Goal: Task Accomplishment & Management: Complete application form

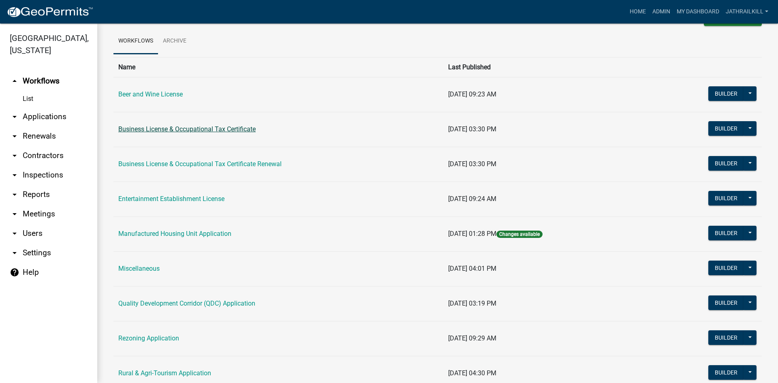
scroll to position [41, 0]
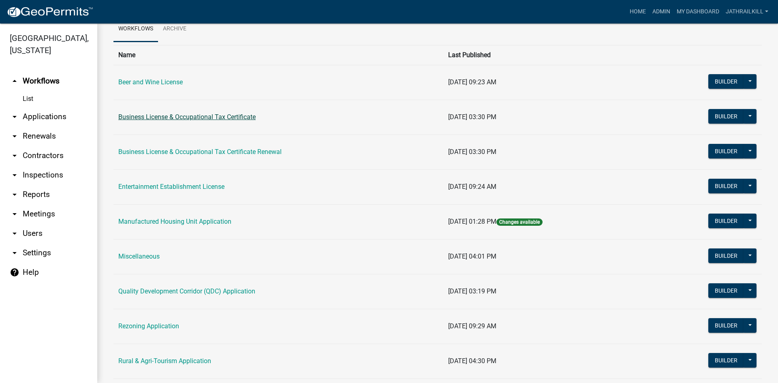
click at [173, 115] on link "Business License & Occupational Tax Certificate" at bounding box center [186, 117] width 137 height 8
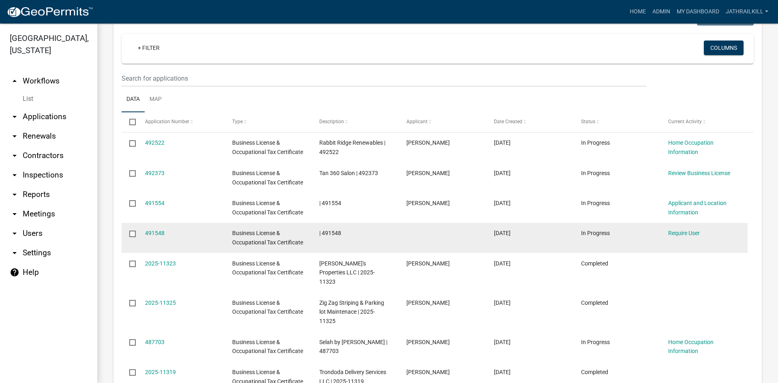
scroll to position [446, 0]
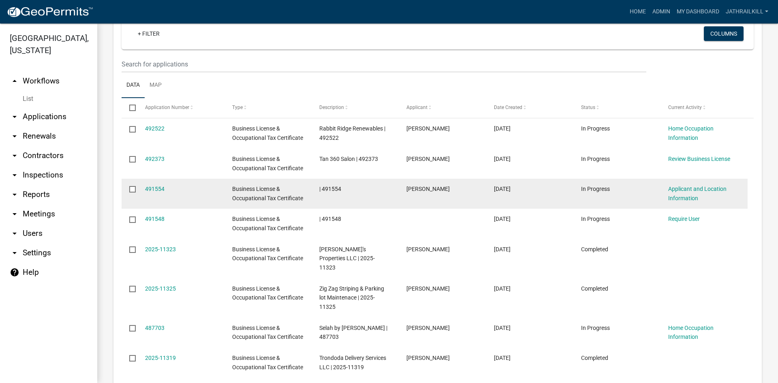
click at [134, 189] on input "checkbox" at bounding box center [131, 188] width 5 height 5
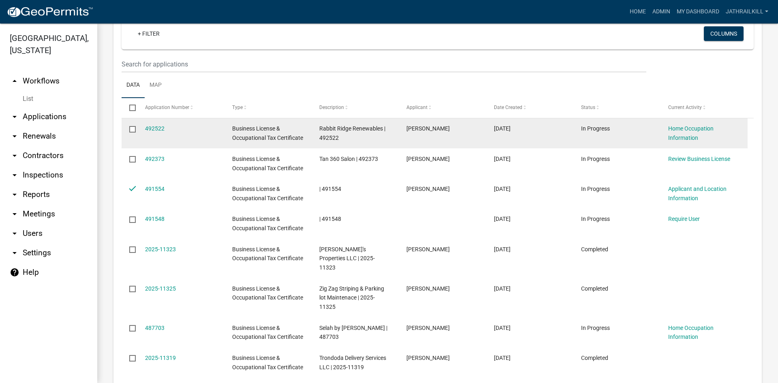
scroll to position [405, 0]
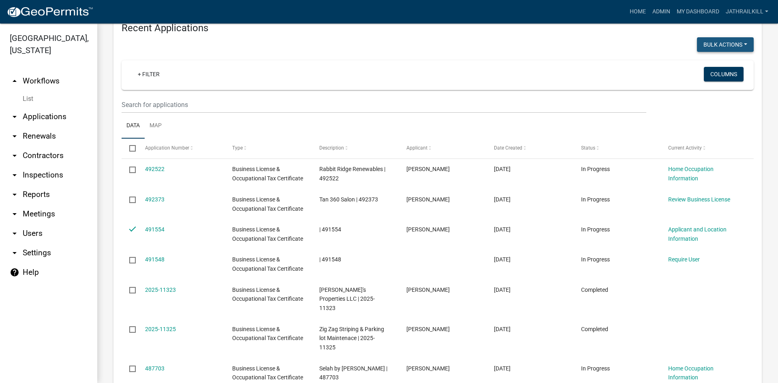
click at [622, 45] on button "Bulk Actions" at bounding box center [725, 44] width 57 height 15
click at [622, 68] on button "Void" at bounding box center [721, 65] width 65 height 19
checkbox input "false"
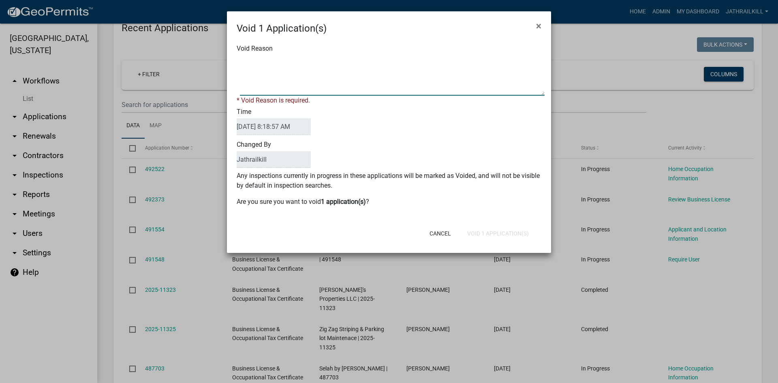
click at [357, 79] on textarea "Void Reason" at bounding box center [392, 75] width 305 height 41
type textarea "Incomplete application"
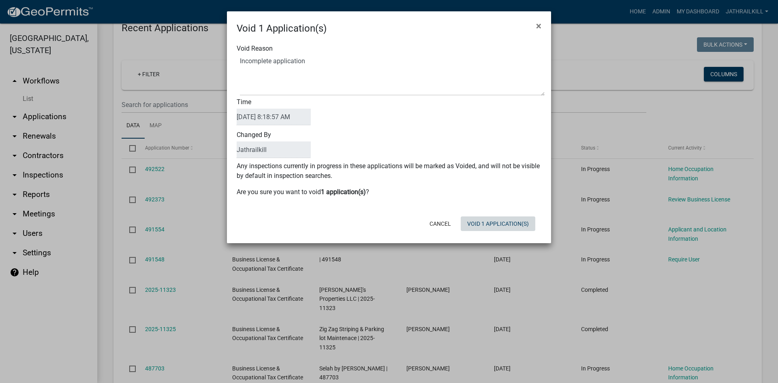
click at [506, 233] on div "Cancel Void 1 Application(s)" at bounding box center [442, 223] width 200 height 21
click at [498, 228] on button "Void 1 Application(s)" at bounding box center [498, 223] width 75 height 15
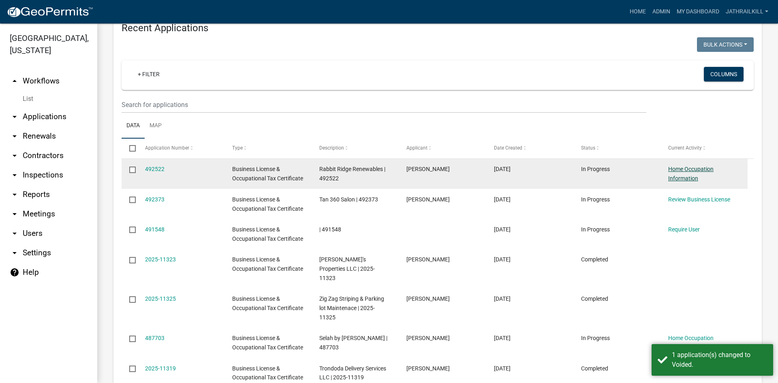
click at [622, 174] on link "Home Occupation Information" at bounding box center [690, 174] width 45 height 16
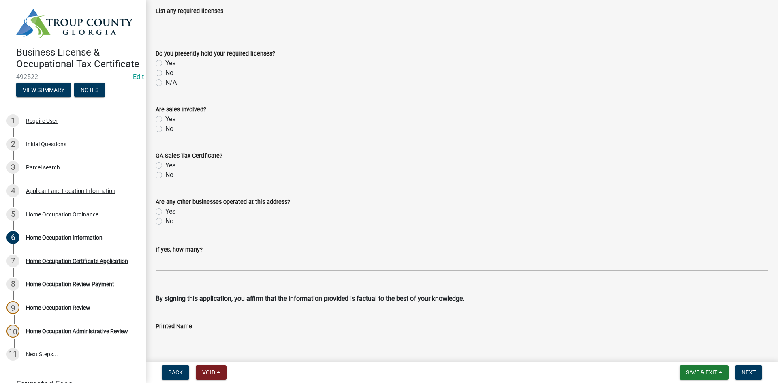
scroll to position [1670, 0]
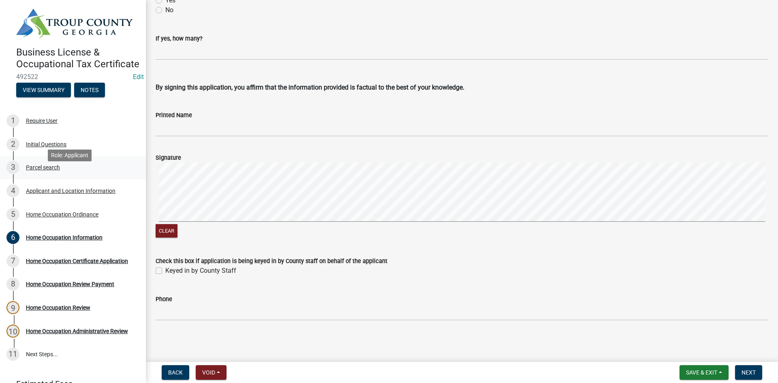
click at [50, 170] on div "Parcel search" at bounding box center [43, 168] width 34 height 6
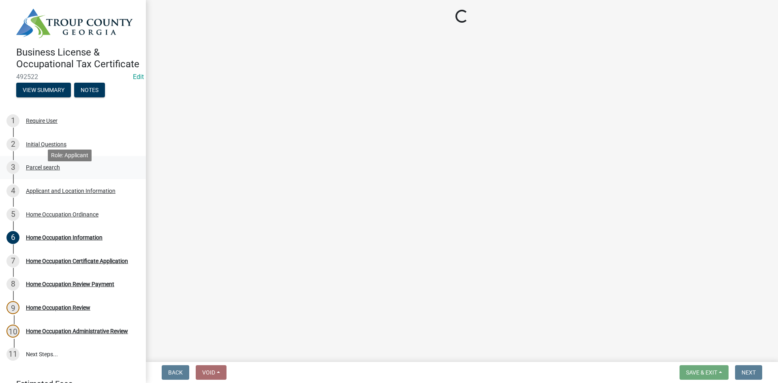
scroll to position [0, 0]
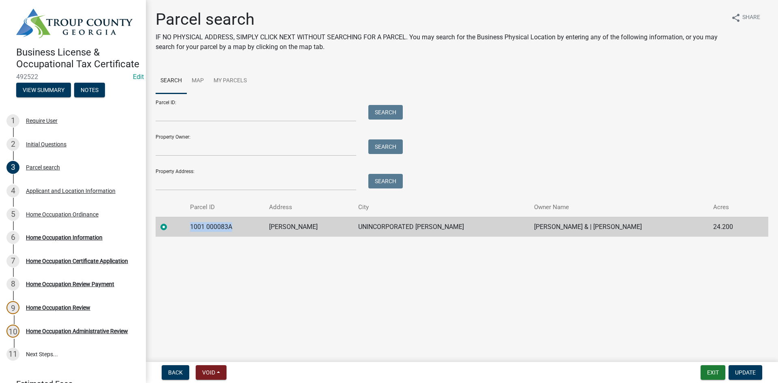
drag, startPoint x: 190, startPoint y: 227, endPoint x: 248, endPoint y: 221, distance: 58.3
click at [248, 221] on td "1001 000083A" at bounding box center [224, 227] width 79 height 20
copy td "1001 000083A"
drag, startPoint x: 291, startPoint y: 328, endPoint x: 626, endPoint y: 305, distance: 335.9
click at [444, 295] on div "Business License & Occupational Tax Certificate 492522 Edit View Summary Notes …" at bounding box center [389, 191] width 778 height 383
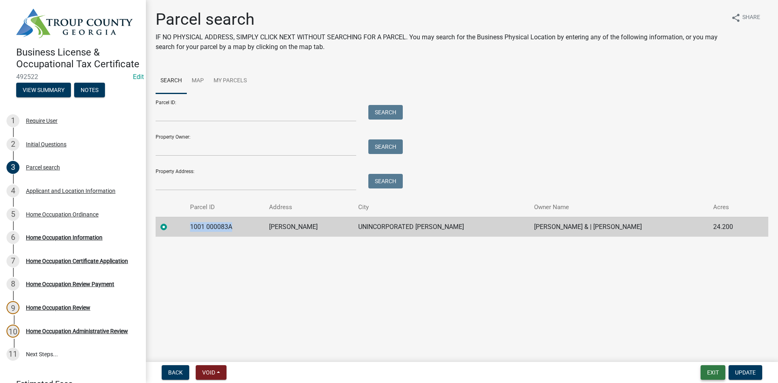
click at [622, 295] on button "Exit" at bounding box center [713, 372] width 25 height 15
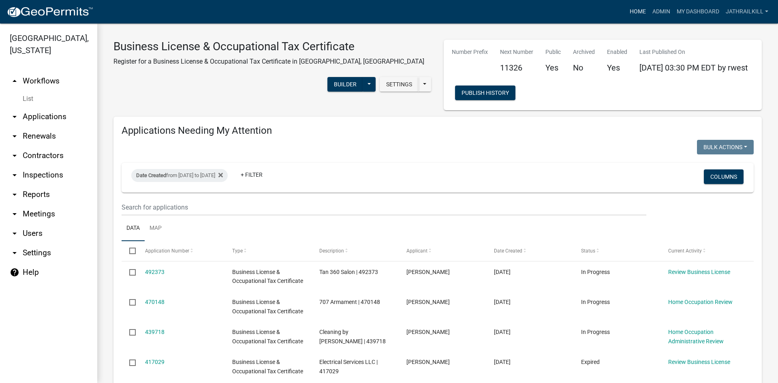
click at [622, 12] on link "Home" at bounding box center [638, 11] width 23 height 15
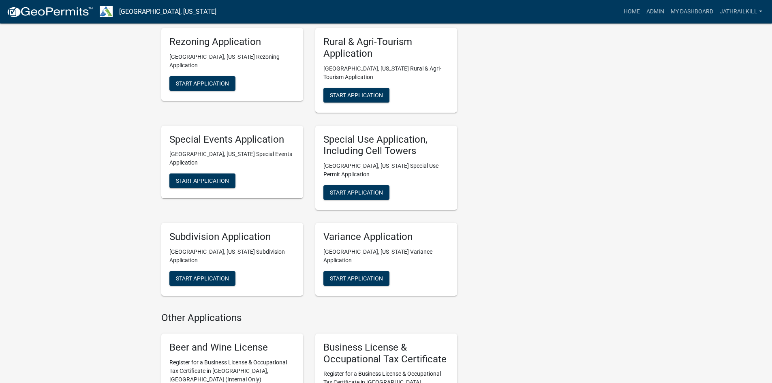
scroll to position [405, 0]
click at [338, 166] on div "Special Use Application, Including Cell Towers [GEOGRAPHIC_DATA], [US_STATE] Sp…" at bounding box center [386, 167] width 142 height 85
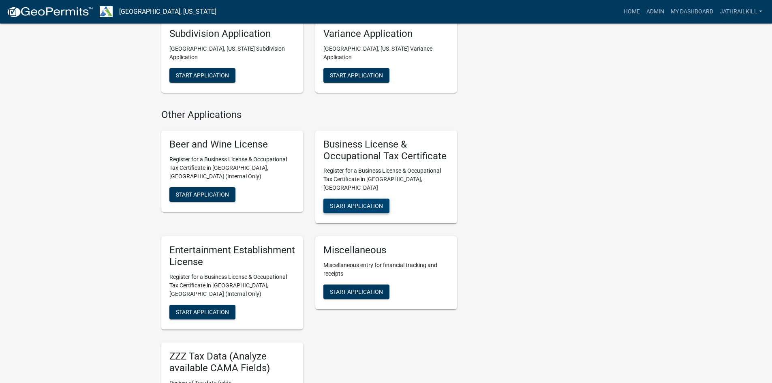
click at [336, 203] on span "Start Application" at bounding box center [356, 206] width 53 height 6
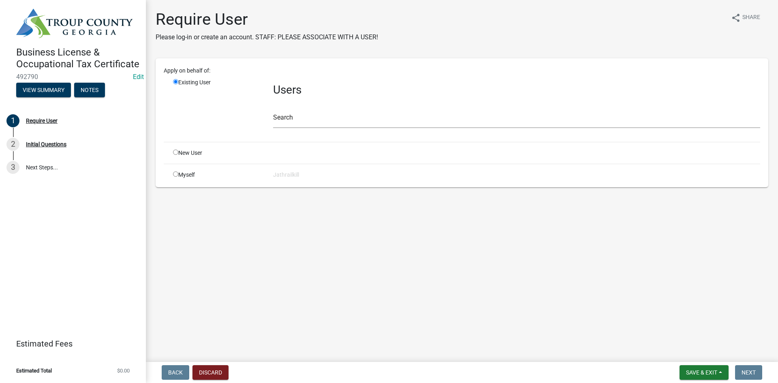
click at [291, 105] on div "Search" at bounding box center [516, 114] width 487 height 28
drag, startPoint x: 295, startPoint y: 115, endPoint x: 291, endPoint y: 120, distance: 7.0
click at [293, 117] on input "text" at bounding box center [516, 119] width 487 height 17
type input "b"
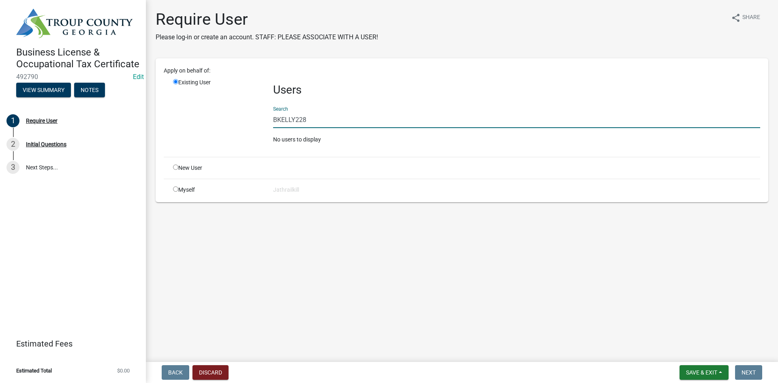
type input "BKELLY228"
click at [175, 169] on input "radio" at bounding box center [175, 167] width 5 height 5
radio input "true"
radio input "false"
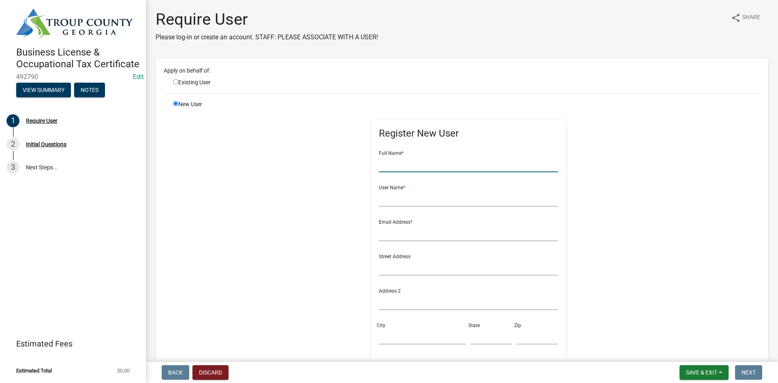
click at [421, 160] on input "text" at bounding box center [469, 164] width 180 height 17
type input "[PERSON_NAME]"
click at [448, 201] on input "text" at bounding box center [469, 198] width 180 height 17
type input "BKELLY228"
click at [426, 242] on form "Full Name * [PERSON_NAME] User Name * BKELLY228 Email Address * Street Address …" at bounding box center [469, 283] width 180 height 278
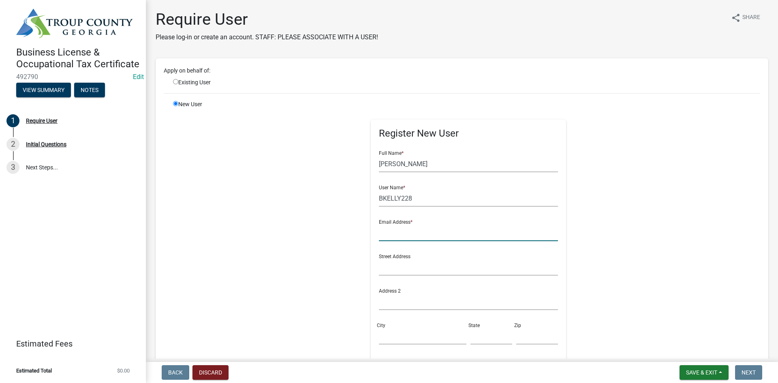
click at [429, 234] on input "text" at bounding box center [469, 233] width 180 height 17
type input "r"
type input "[DOMAIN_NAME][EMAIL_ADDRESS][DOMAIN_NAME]"
click at [480, 254] on div "Street Address" at bounding box center [469, 262] width 180 height 28
click at [470, 262] on input "text" at bounding box center [469, 267] width 180 height 17
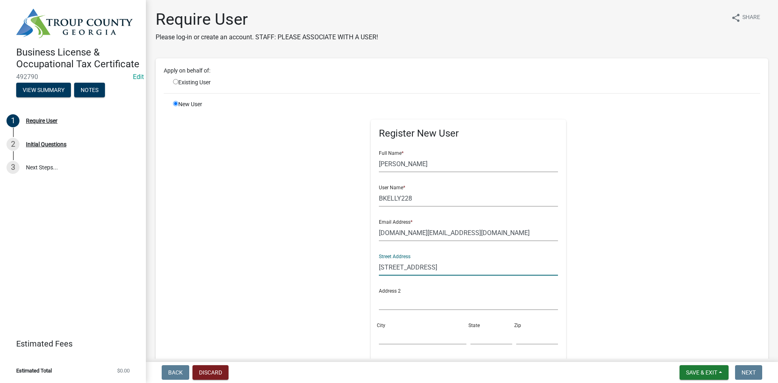
type input "[STREET_ADDRESS]"
drag, startPoint x: 404, startPoint y: 306, endPoint x: 375, endPoint y: 282, distance: 37.7
click at [404, 295] on input "text" at bounding box center [469, 301] width 180 height 17
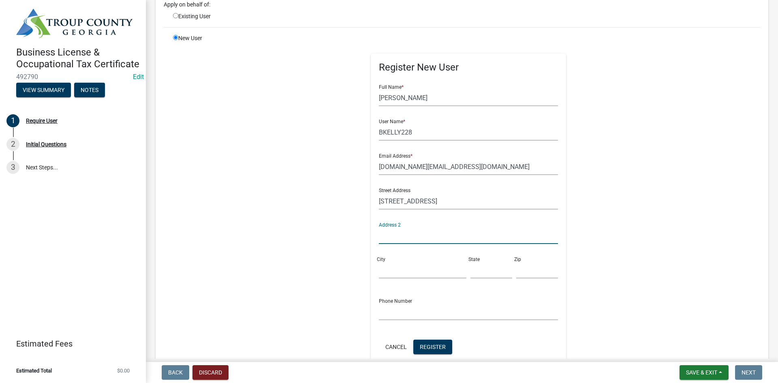
scroll to position [122, 0]
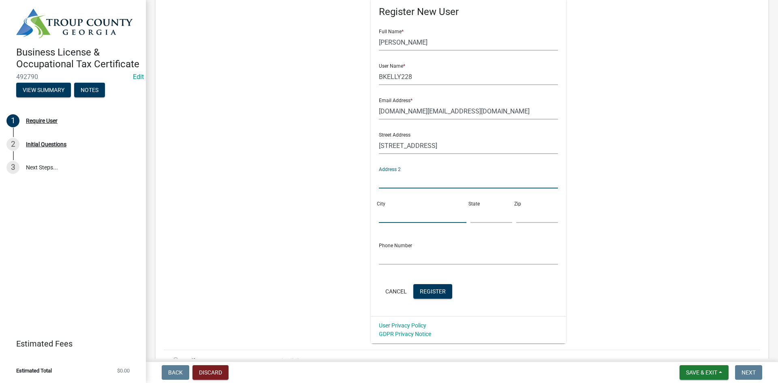
drag, startPoint x: 397, startPoint y: 216, endPoint x: 394, endPoint y: 211, distance: 6.3
click at [397, 216] on input "City" at bounding box center [423, 214] width 88 height 17
type input "[GEOGRAPHIC_DATA]"
click at [478, 217] on input "text" at bounding box center [491, 214] width 42 height 17
type input "GA"
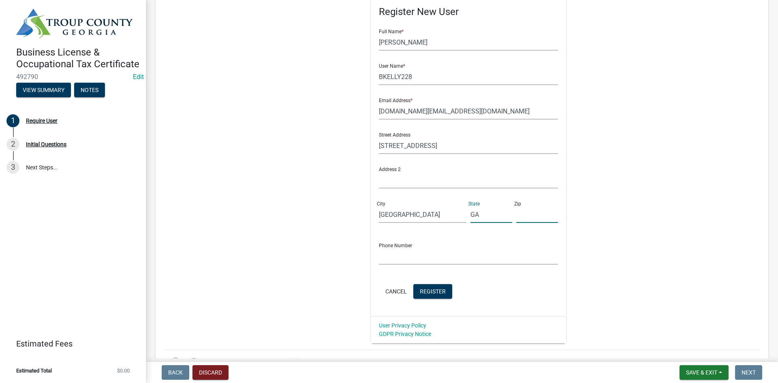
click at [516, 215] on input "text" at bounding box center [537, 214] width 42 height 17
type input "31833"
click at [453, 261] on input "text" at bounding box center [469, 256] width 180 height 17
type input "[PHONE_NUMBER]"
click at [432, 283] on form "Full Name * [PERSON_NAME] User Name * BKELLY228 Email Address * [DOMAIN_NAME][E…" at bounding box center [469, 162] width 180 height 278
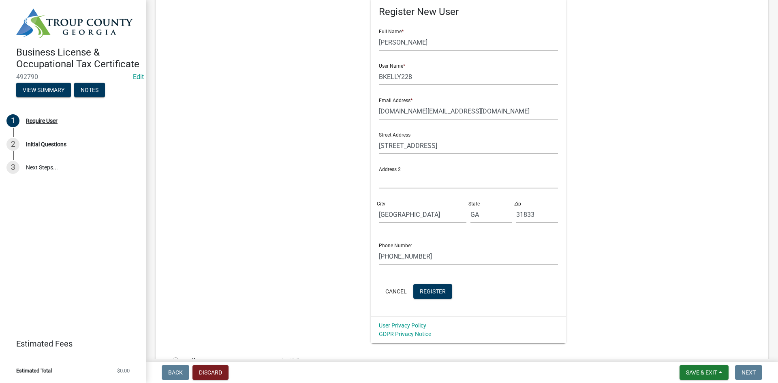
click at [429, 280] on form "Full Name * [PERSON_NAME] User Name * BKELLY228 Email Address * [DOMAIN_NAME][E…" at bounding box center [469, 162] width 180 height 278
click at [431, 283] on form "Full Name * [PERSON_NAME] User Name * BKELLY228 Email Address * [DOMAIN_NAME][E…" at bounding box center [469, 162] width 180 height 278
click at [429, 294] on span "Register" at bounding box center [433, 291] width 26 height 6
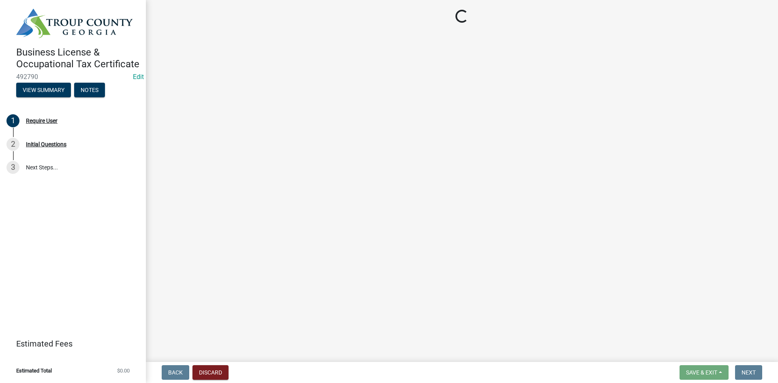
scroll to position [0, 0]
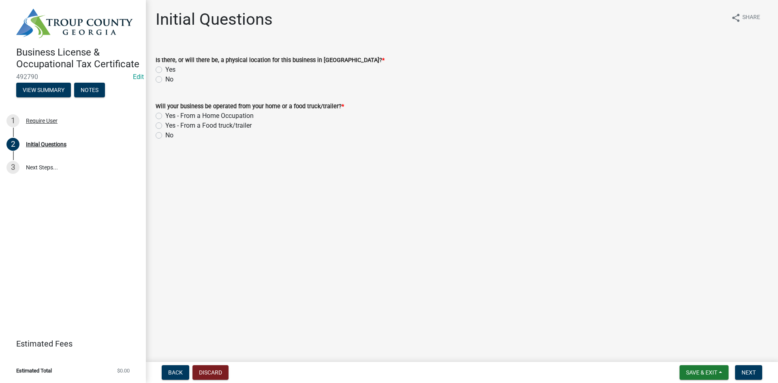
click at [165, 71] on label "Yes" at bounding box center [170, 70] width 10 height 10
click at [165, 70] on input "Yes" at bounding box center [167, 67] width 5 height 5
radio input "true"
click at [165, 115] on label "Yes - From a Home Occupation" at bounding box center [209, 116] width 88 height 10
click at [165, 115] on input "Yes - From a Home Occupation" at bounding box center [167, 113] width 5 height 5
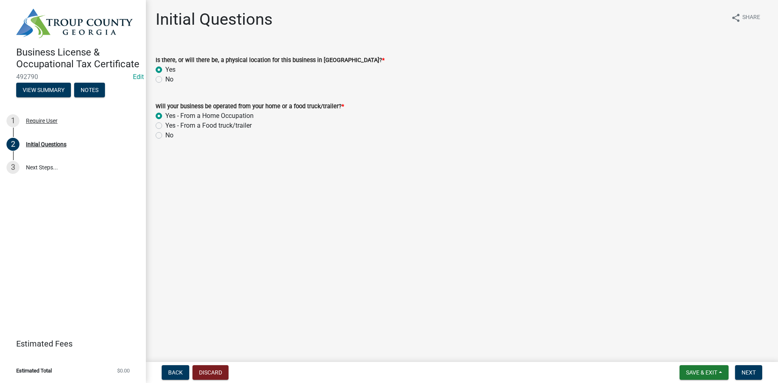
radio input "true"
click at [622, 295] on span "Next" at bounding box center [749, 372] width 14 height 6
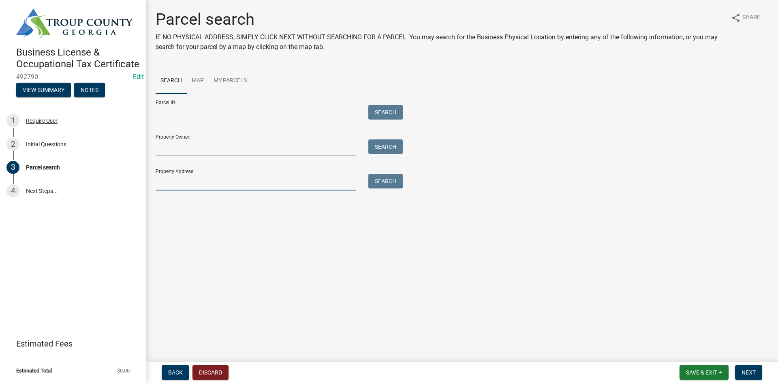
click at [232, 182] on input "Property Address:" at bounding box center [256, 182] width 201 height 17
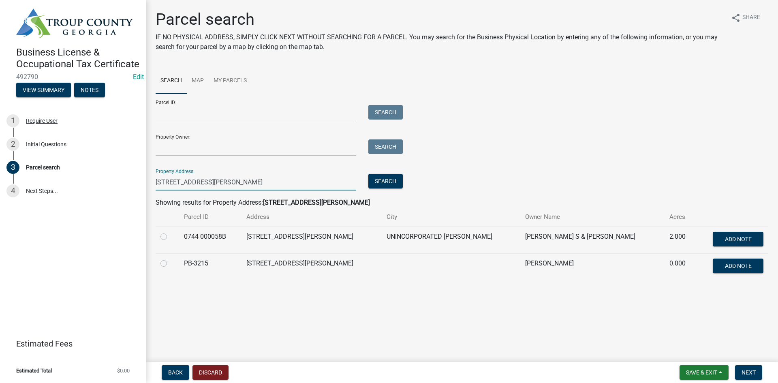
type input "[STREET_ADDRESS][PERSON_NAME]"
click at [170, 232] on label at bounding box center [170, 232] width 0 height 0
click at [170, 237] on 000058B "radio" at bounding box center [172, 234] width 5 height 5
radio 000058B "true"
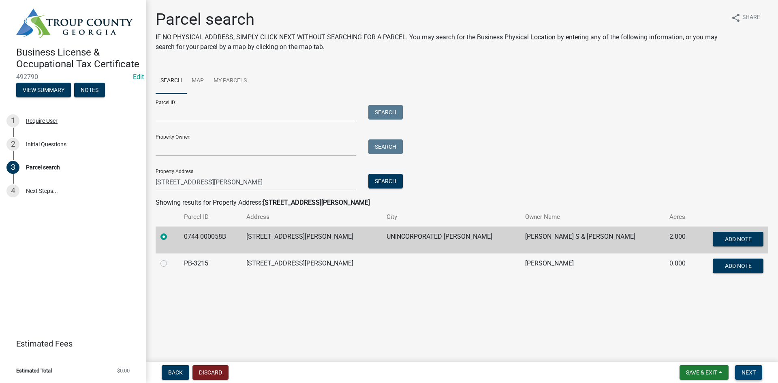
click at [622, 295] on button "Next" at bounding box center [748, 372] width 27 height 15
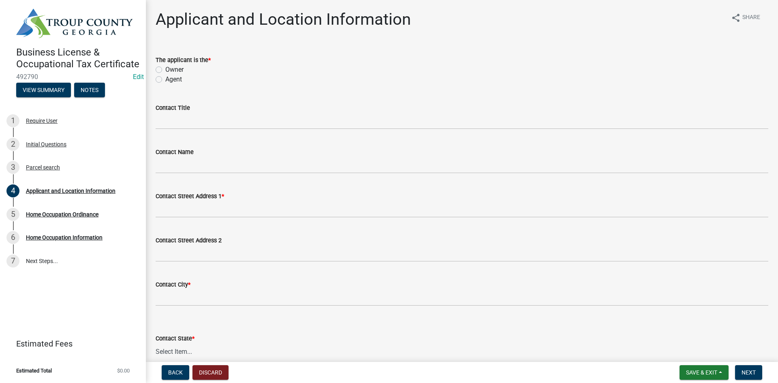
click at [165, 72] on label "Owner" at bounding box center [174, 70] width 18 height 10
click at [165, 70] on input "Owner" at bounding box center [167, 67] width 5 height 5
radio input "true"
click at [196, 107] on div "Contact Title" at bounding box center [462, 108] width 613 height 10
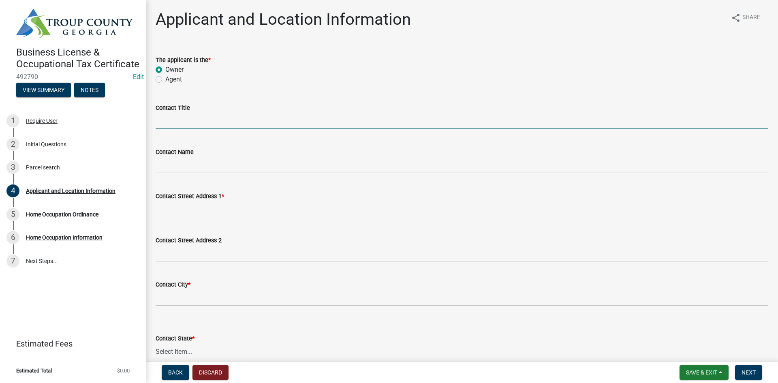
click at [200, 118] on input "Contact Title" at bounding box center [462, 121] width 613 height 17
click at [165, 80] on label "Agent" at bounding box center [173, 80] width 17 height 10
click at [165, 80] on input "Agent" at bounding box center [167, 77] width 5 height 5
radio input "true"
click at [186, 127] on input "Contact Title" at bounding box center [462, 121] width 613 height 17
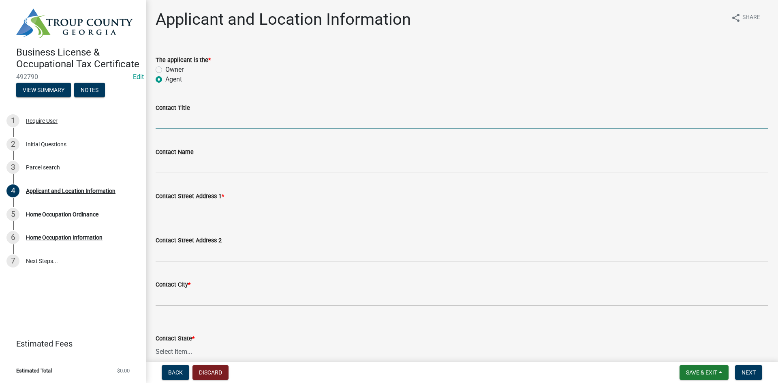
type input "Business Owner"
click at [216, 120] on input "Business Owner" at bounding box center [462, 121] width 613 height 17
click at [216, 119] on input "Business Owner" at bounding box center [462, 121] width 613 height 17
click at [217, 119] on input "Business Owner" at bounding box center [462, 121] width 613 height 17
click at [219, 114] on input "Contact Title" at bounding box center [462, 121] width 613 height 17
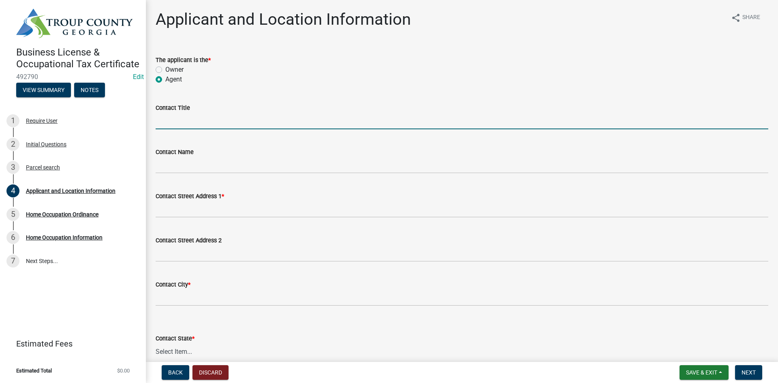
type input "Business Owner"
click at [165, 67] on label "Owner" at bounding box center [174, 70] width 18 height 10
click at [165, 67] on input "Owner" at bounding box center [167, 67] width 5 height 5
radio input "true"
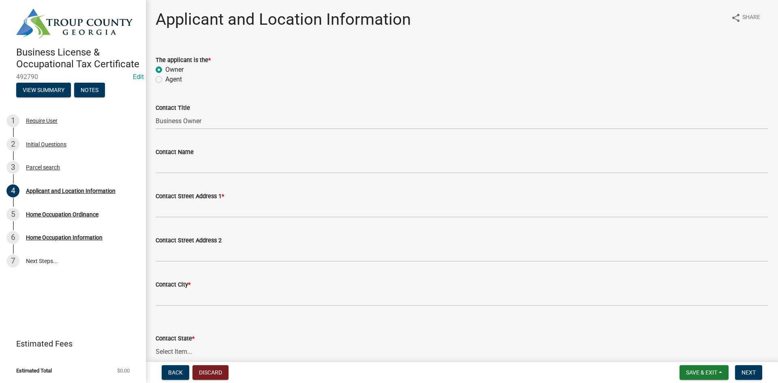
click at [165, 68] on label "Owner" at bounding box center [174, 70] width 18 height 10
click at [165, 68] on input "Owner" at bounding box center [167, 67] width 5 height 5
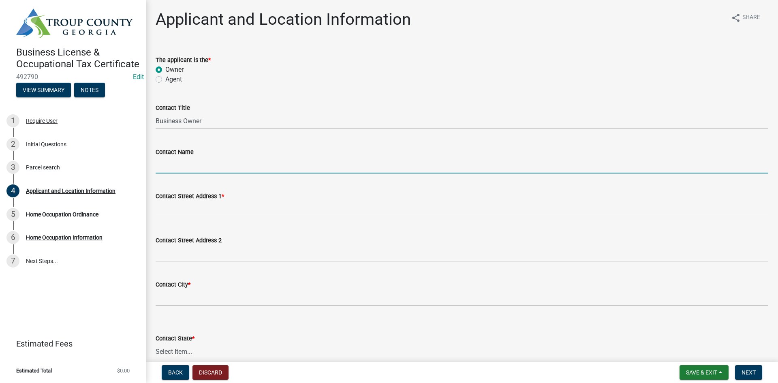
drag, startPoint x: 192, startPoint y: 165, endPoint x: 214, endPoint y: 161, distance: 22.7
click at [192, 165] on input "Contact Name" at bounding box center [462, 165] width 613 height 17
type input "[PERSON_NAME]"
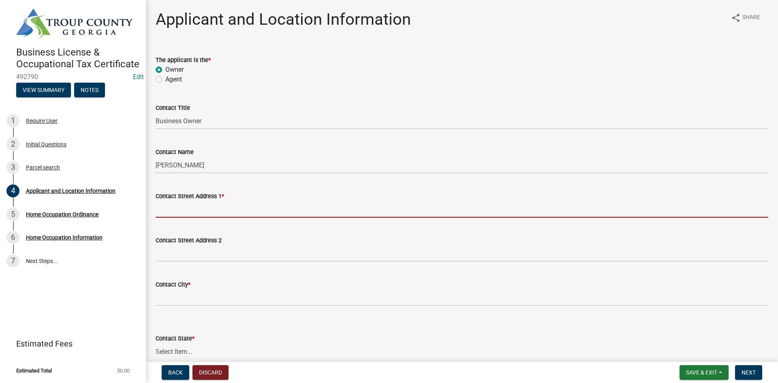
click at [209, 209] on input "Contact Street Address 1 *" at bounding box center [462, 209] width 613 height 17
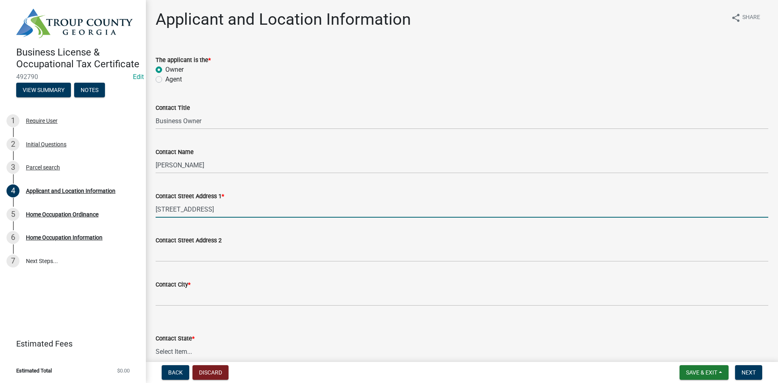
type input "[STREET_ADDRESS]"
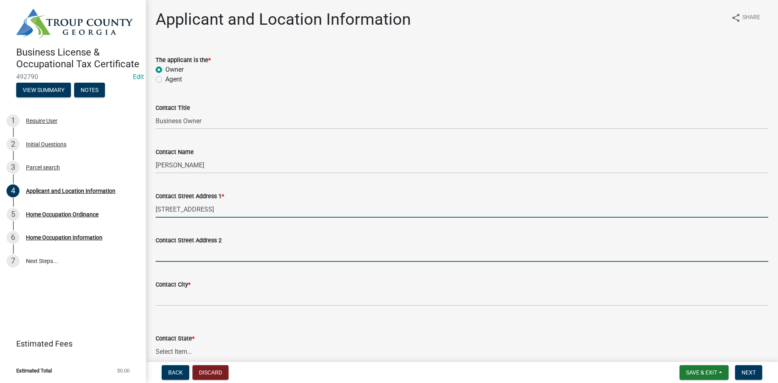
click at [218, 248] on input "Contact Street Address 2" at bounding box center [462, 253] width 613 height 17
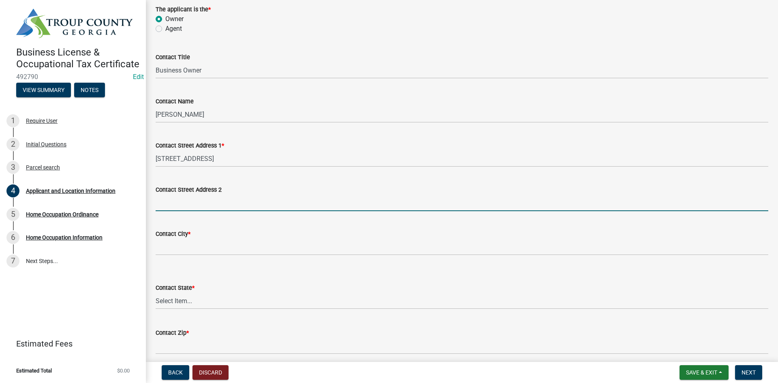
scroll to position [122, 0]
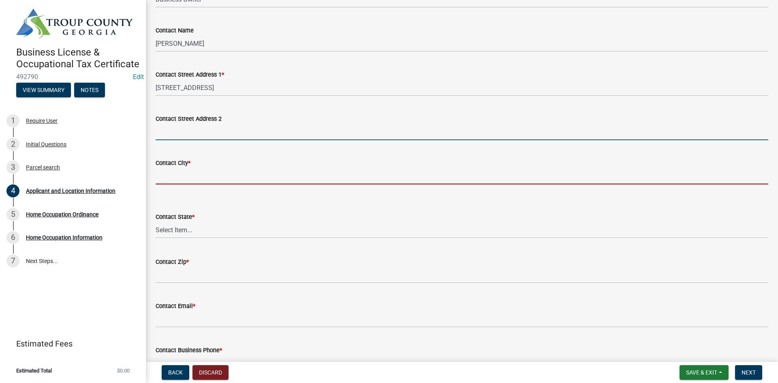
click at [200, 178] on input "Contact City *" at bounding box center [462, 176] width 613 height 17
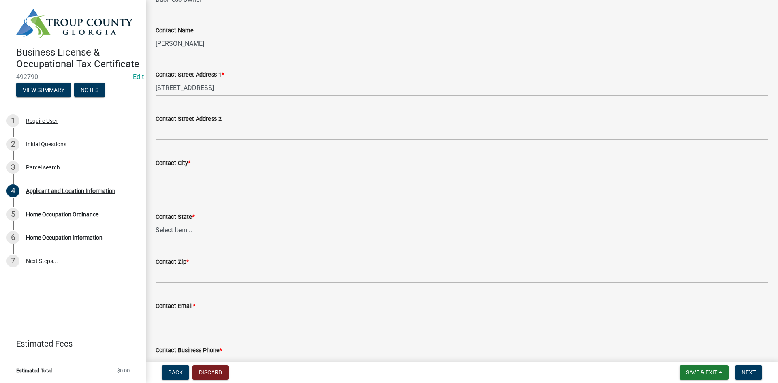
type input "[GEOGRAPHIC_DATA]"
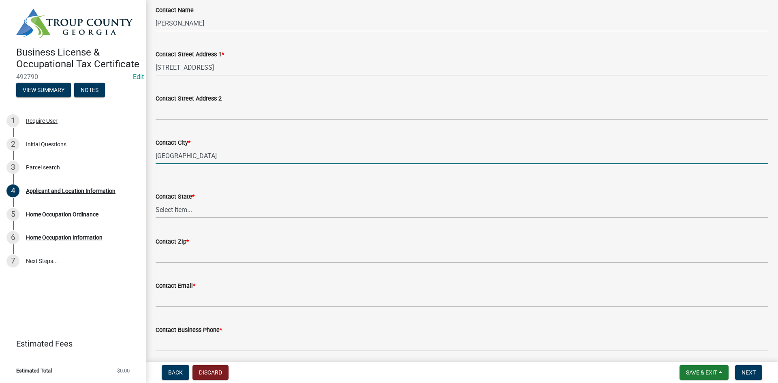
scroll to position [162, 0]
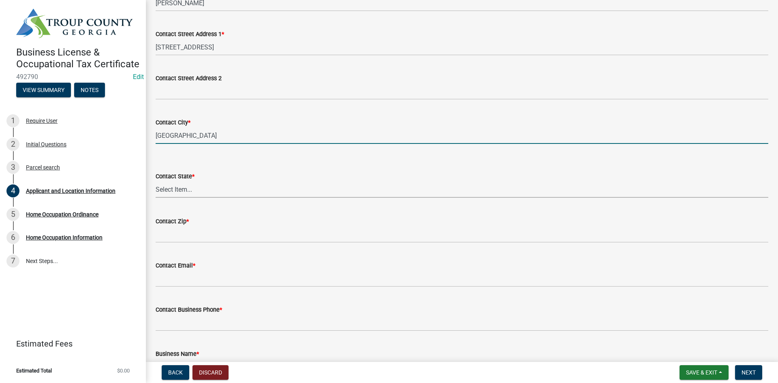
click at [217, 193] on select "Select Item... [US_STATE] [US_STATE] [US_STATE] [US_STATE] [US_STATE] [US_STATE…" at bounding box center [462, 189] width 613 height 17
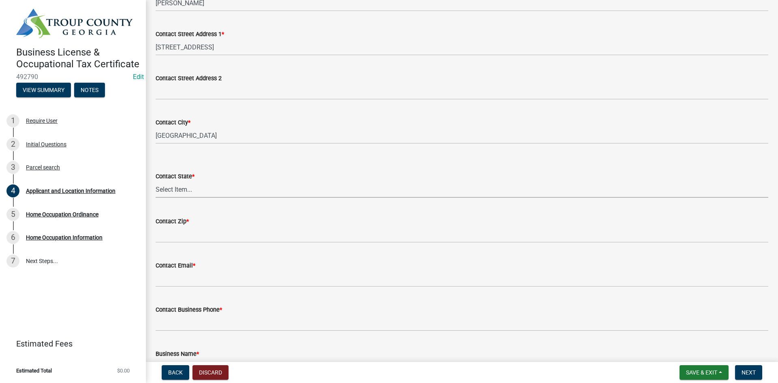
select select "GA"
click at [156, 181] on select "Select Item... [US_STATE] [US_STATE] [US_STATE] [US_STATE] [US_STATE] [US_STATE…" at bounding box center [462, 189] width 613 height 17
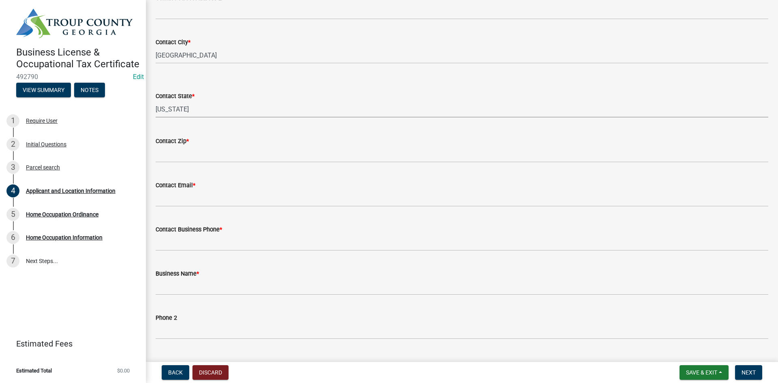
scroll to position [243, 0]
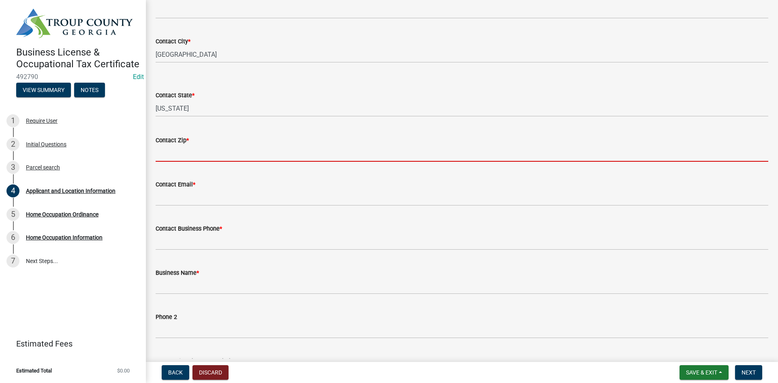
click at [214, 154] on input "Contact Zip *" at bounding box center [462, 153] width 613 height 17
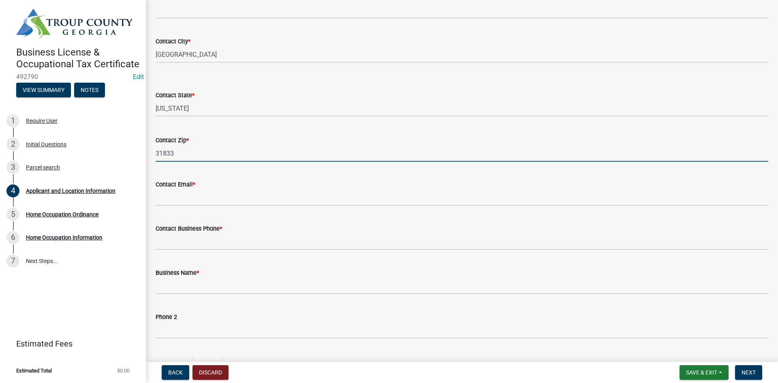
scroll to position [284, 0]
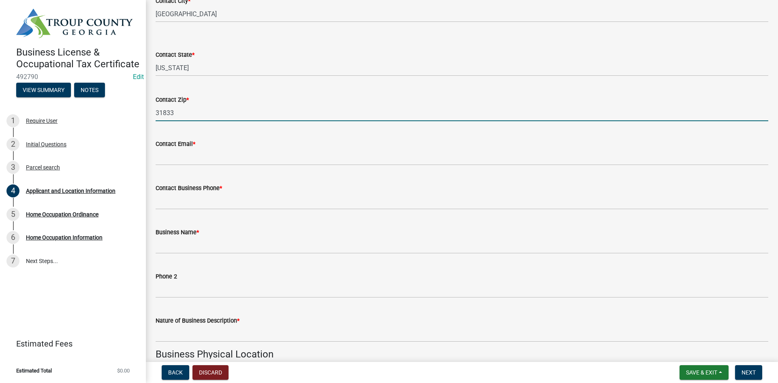
type input "31833"
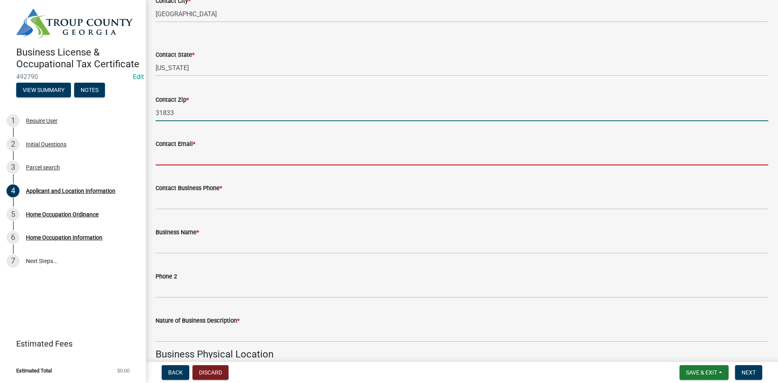
click at [210, 162] on input "Contact Email *" at bounding box center [462, 157] width 613 height 17
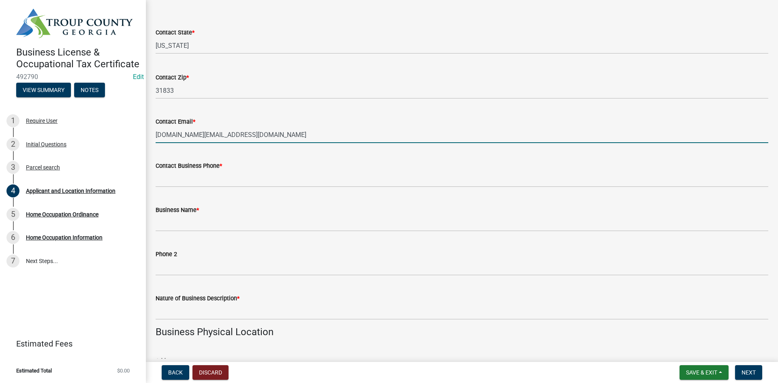
scroll to position [324, 0]
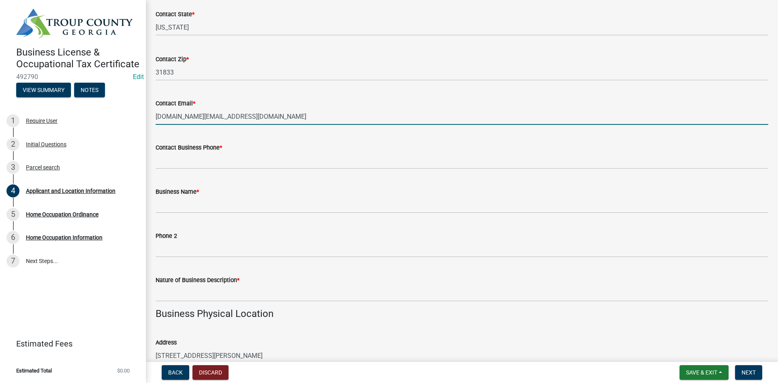
type input "[DOMAIN_NAME][EMAIL_ADDRESS][DOMAIN_NAME]"
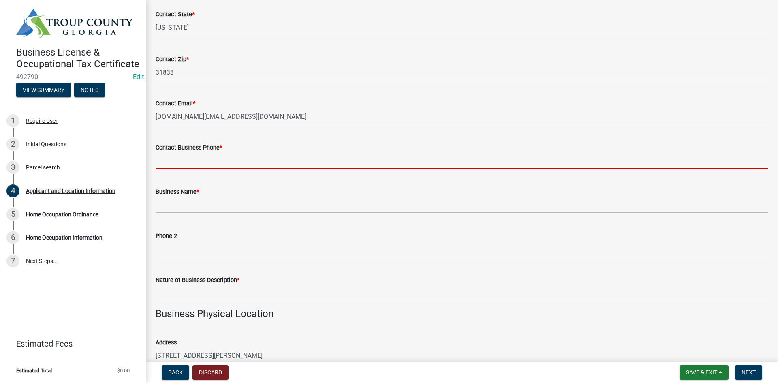
click at [228, 164] on input "Contact Business Phone *" at bounding box center [462, 160] width 613 height 17
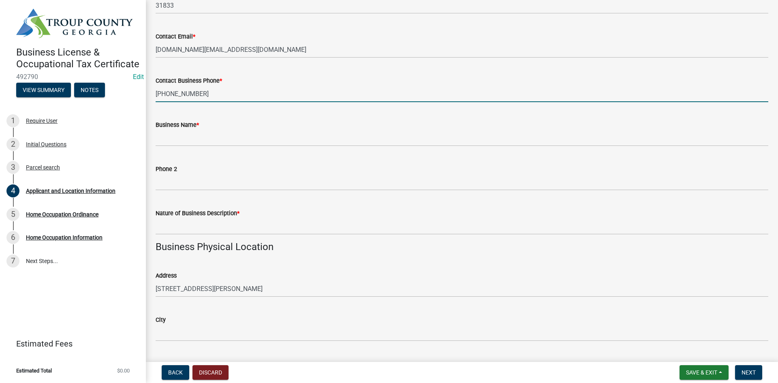
scroll to position [405, 0]
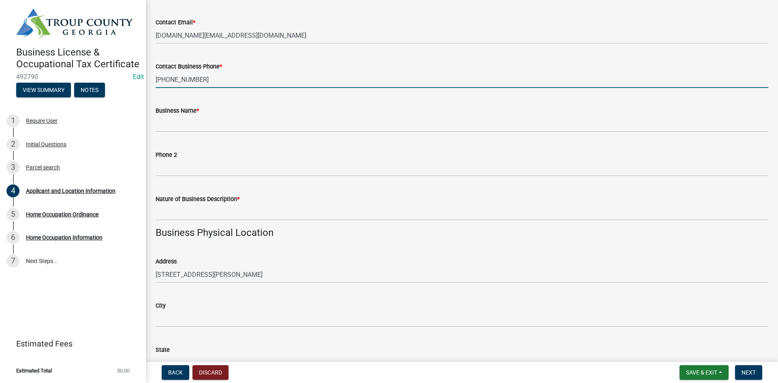
type input "[PHONE_NUMBER]"
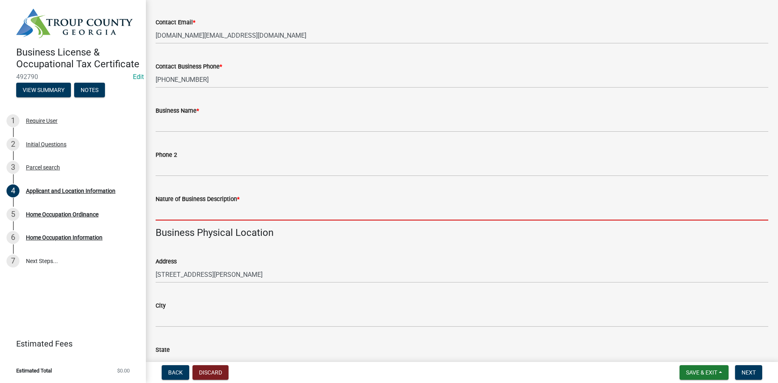
click at [240, 205] on input "Nature of Business Description *" at bounding box center [462, 212] width 613 height 17
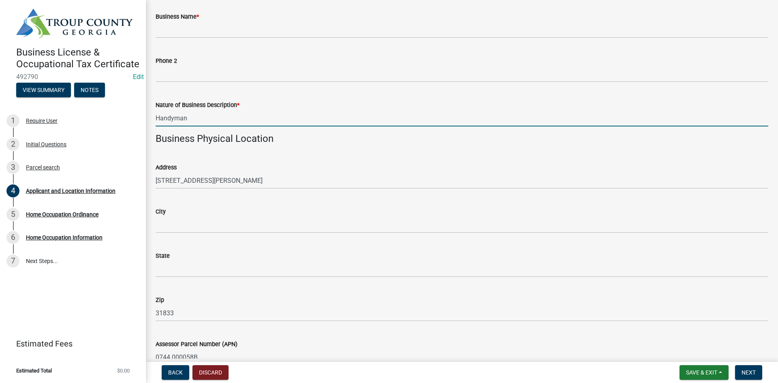
scroll to position [567, 0]
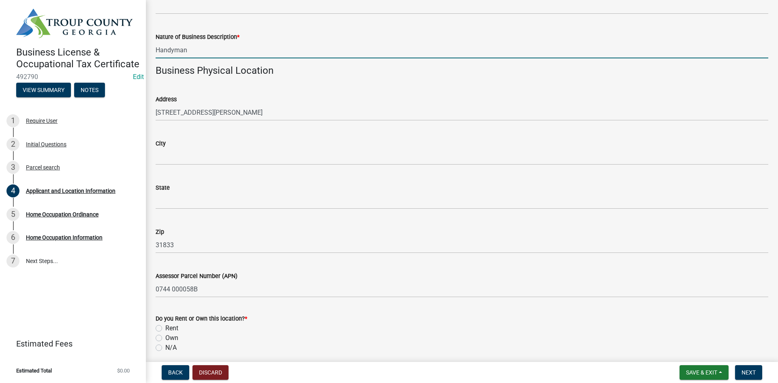
type input "Handyman"
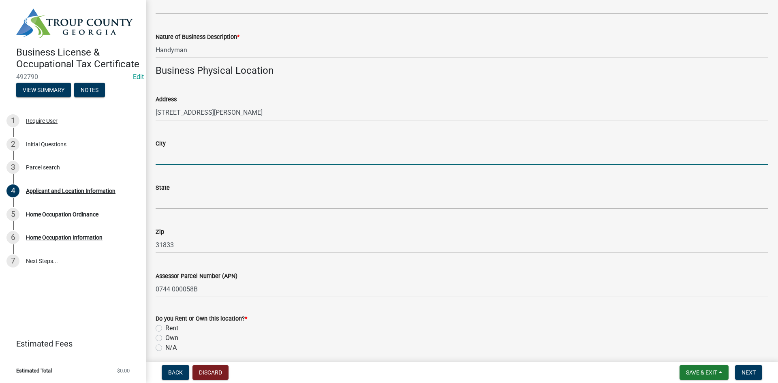
click at [184, 155] on input "City" at bounding box center [462, 156] width 613 height 17
type input "LaGrange"
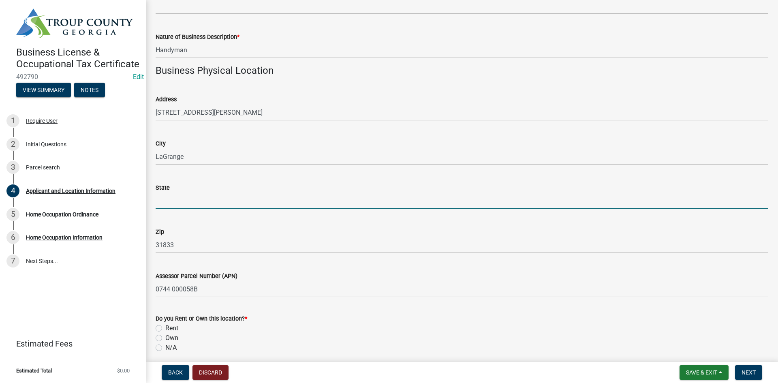
click at [193, 197] on input "State" at bounding box center [462, 200] width 613 height 17
type input "GA"
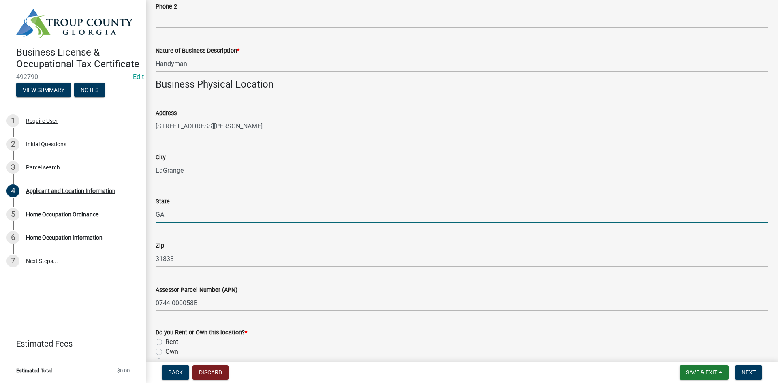
scroll to position [608, 0]
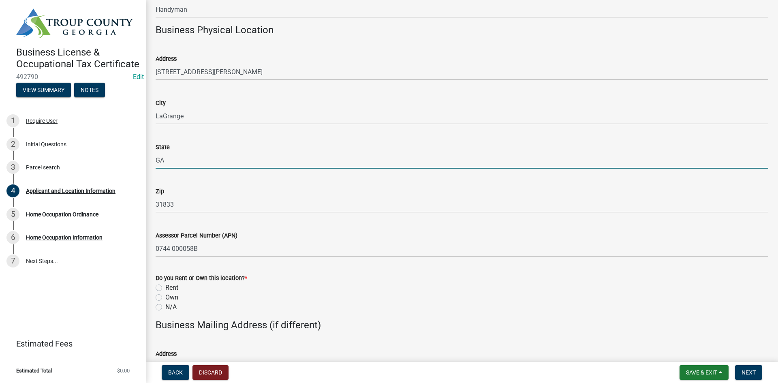
click at [196, 124] on wm-data-entity-input "City LaGrange" at bounding box center [462, 109] width 613 height 44
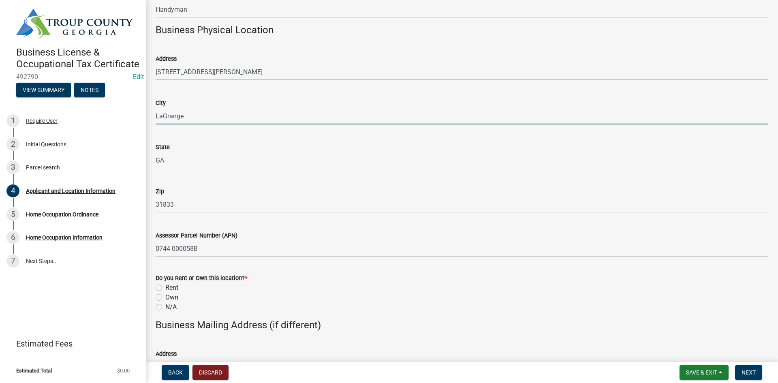
click at [199, 115] on input "LaGrange" at bounding box center [462, 116] width 613 height 17
type input "[GEOGRAPHIC_DATA]"
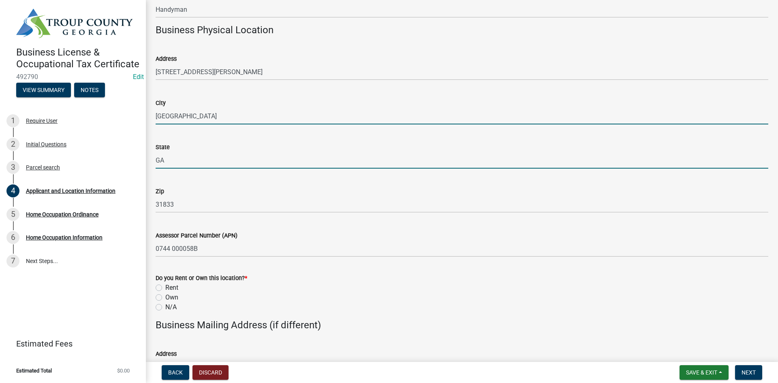
click at [197, 161] on input "GA" at bounding box center [462, 160] width 613 height 17
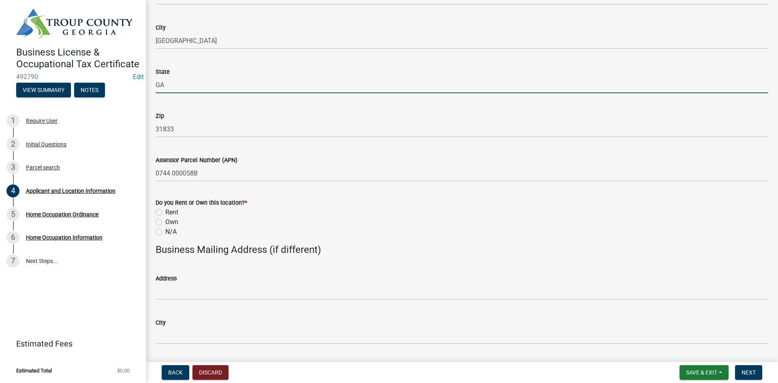
scroll to position [689, 0]
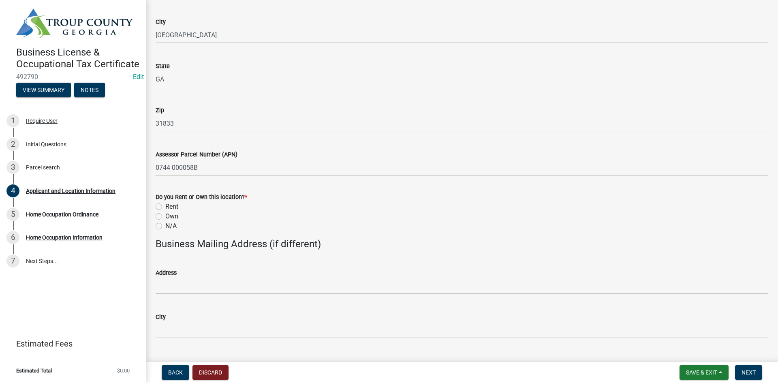
drag, startPoint x: 294, startPoint y: 228, endPoint x: 285, endPoint y: 228, distance: 8.5
click at [294, 227] on div "N/A" at bounding box center [462, 226] width 613 height 10
click at [162, 209] on div "Rent" at bounding box center [462, 207] width 613 height 10
click at [163, 207] on div "Rent" at bounding box center [462, 207] width 613 height 10
click at [165, 207] on label "Rent" at bounding box center [171, 207] width 13 height 10
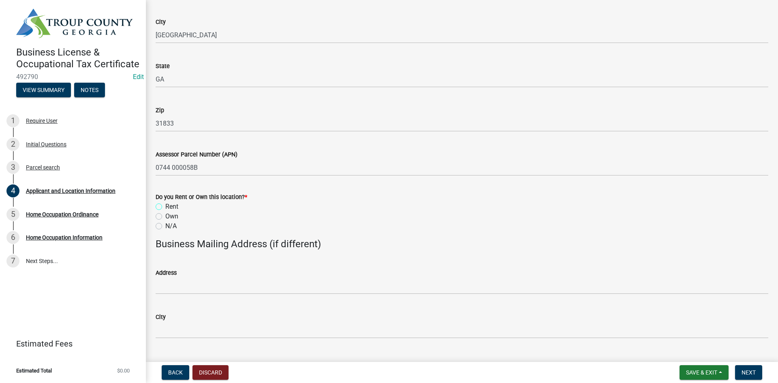
click at [165, 207] on input "Rent" at bounding box center [167, 204] width 5 height 5
radio input "true"
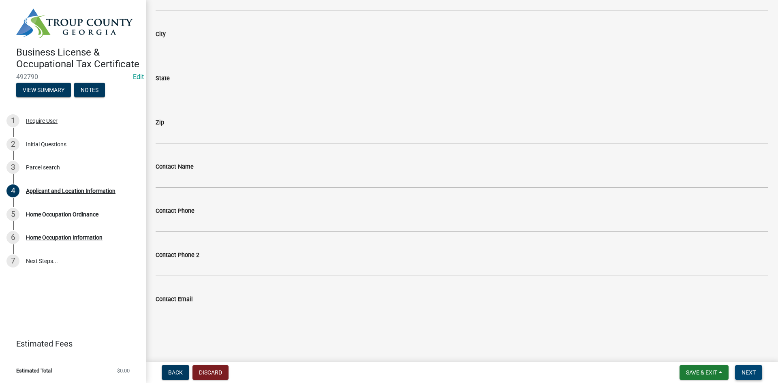
drag, startPoint x: 752, startPoint y: 368, endPoint x: 586, endPoint y: 330, distance: 170.0
click at [622, 295] on button "Next" at bounding box center [748, 372] width 27 height 15
click at [622, 295] on span "Next" at bounding box center [749, 372] width 14 height 6
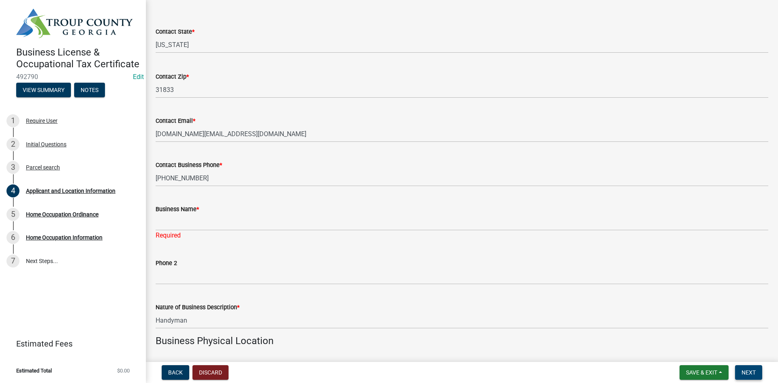
scroll to position [293, 0]
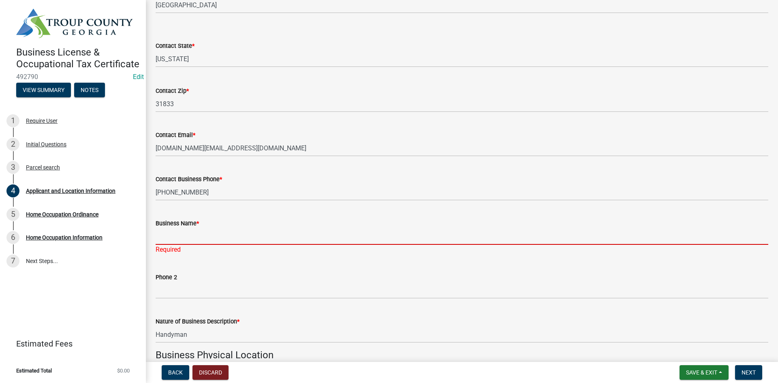
drag, startPoint x: 183, startPoint y: 240, endPoint x: 197, endPoint y: 234, distance: 15.1
click at [183, 240] on input "Business Name *" at bounding box center [462, 236] width 613 height 17
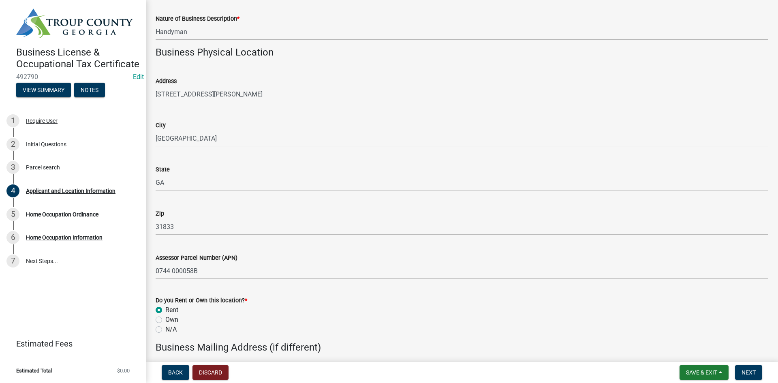
scroll to position [657, 0]
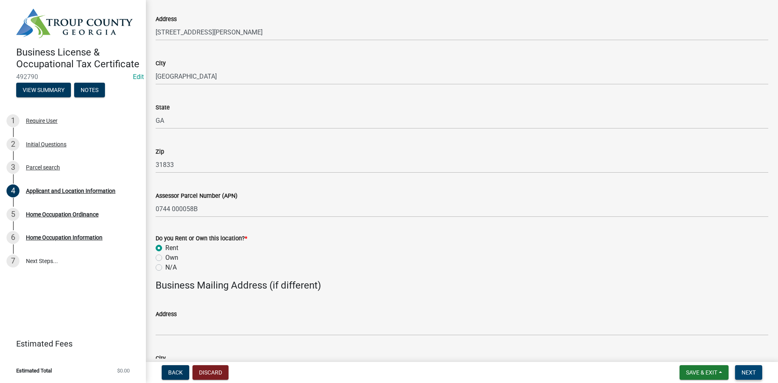
type input "[PERSON_NAME] Septic & Services LLC"
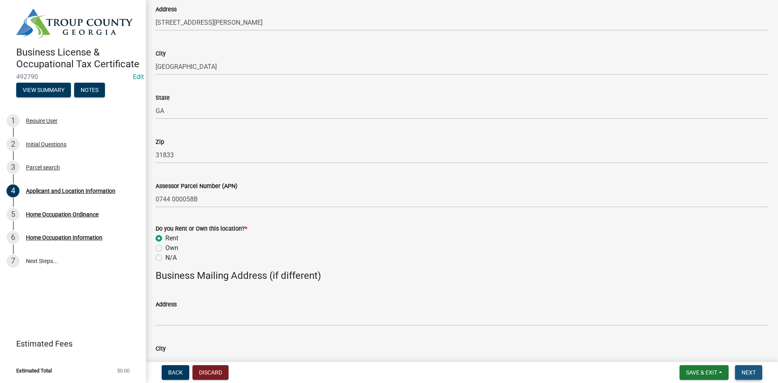
click at [622, 295] on span "Next" at bounding box center [749, 372] width 14 height 6
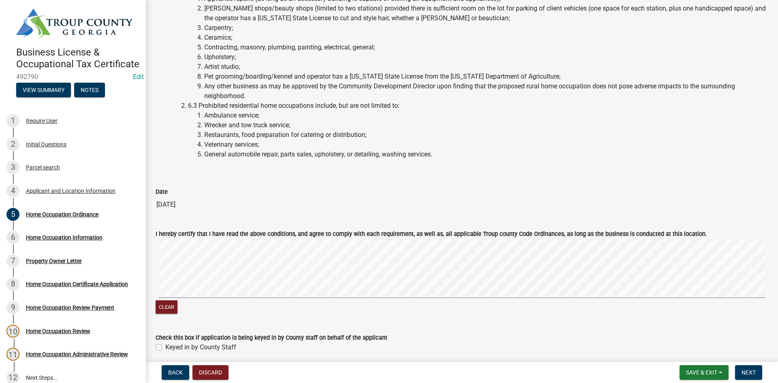
scroll to position [1529, 0]
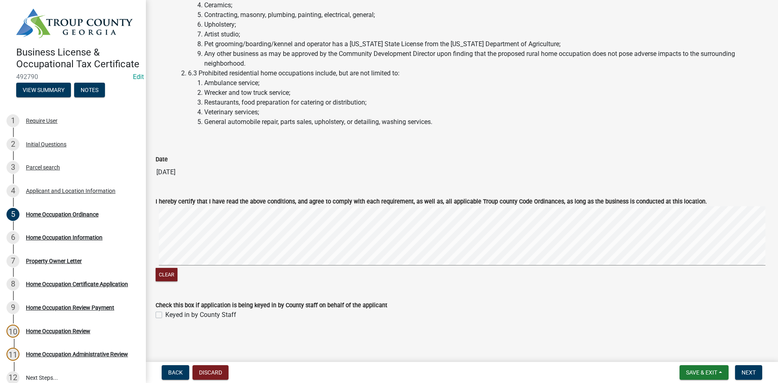
click at [165, 295] on label "Keyed in by County Staff" at bounding box center [200, 315] width 71 height 10
click at [165, 295] on input "Keyed in by County Staff" at bounding box center [167, 312] width 5 height 5
checkbox input "true"
click at [622, 295] on nav "Back Discard Save & Exit Save Save & Exit Next" at bounding box center [462, 372] width 632 height 21
click at [622, 295] on button "Next" at bounding box center [748, 372] width 27 height 15
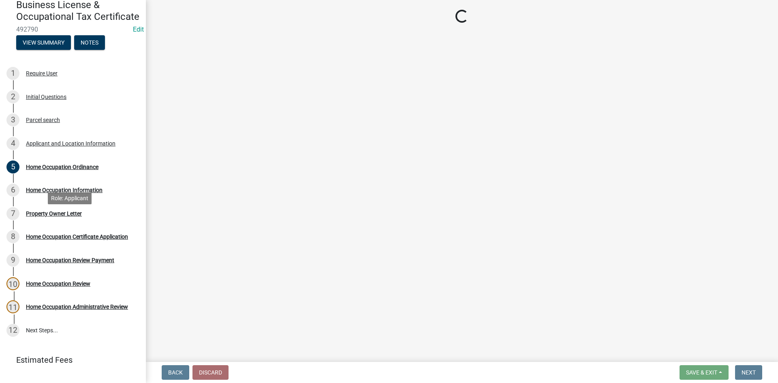
scroll to position [74, 0]
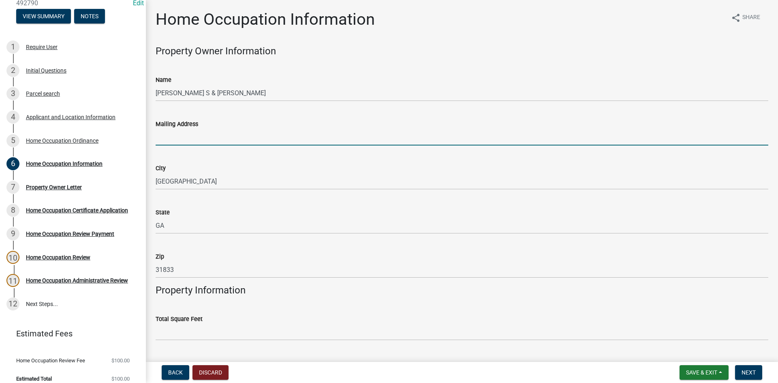
click at [225, 129] on input "Mailing Address" at bounding box center [462, 137] width 613 height 17
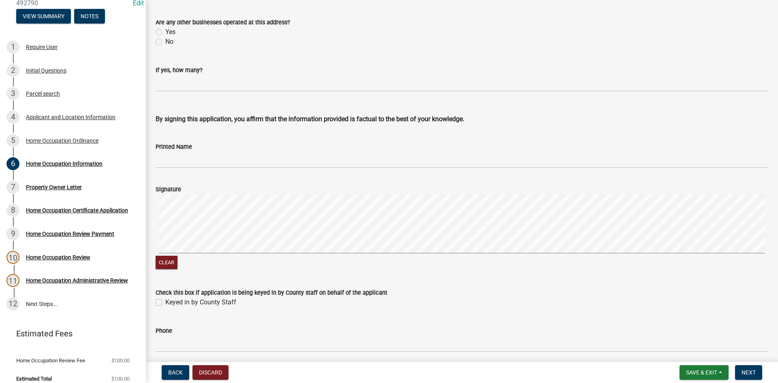
scroll to position [1670, 0]
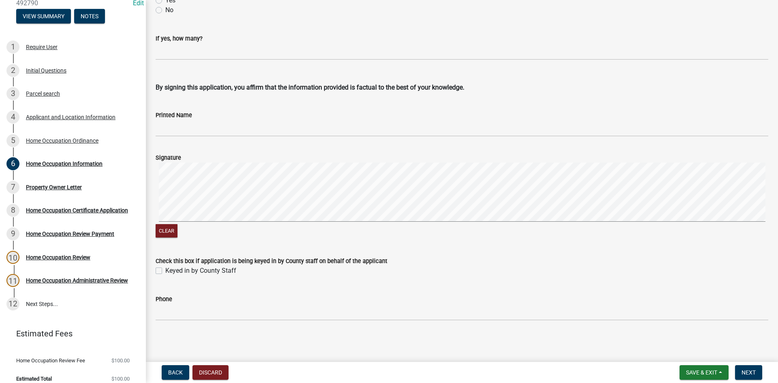
type input "[STREET_ADDRESS][PERSON_NAME]"
click at [165, 271] on label "Keyed in by County Staff" at bounding box center [200, 271] width 71 height 10
click at [165, 271] on input "Keyed in by County Staff" at bounding box center [167, 268] width 5 height 5
checkbox input "true"
drag, startPoint x: 742, startPoint y: 372, endPoint x: 715, endPoint y: 360, distance: 28.8
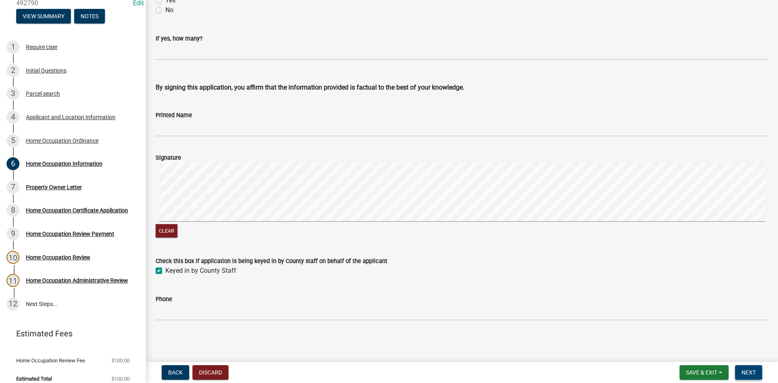
click at [622, 295] on button "Next" at bounding box center [748, 372] width 27 height 15
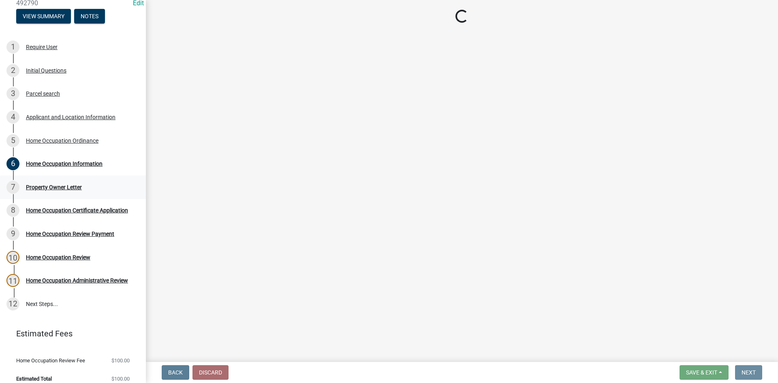
scroll to position [0, 0]
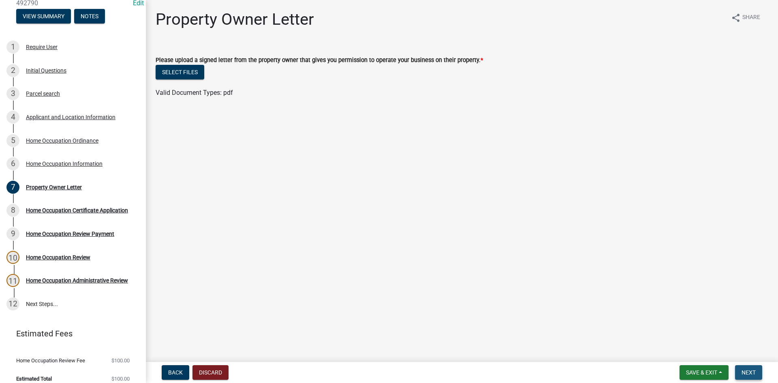
click at [622, 295] on span "Next" at bounding box center [749, 372] width 14 height 6
click at [173, 72] on button "Select files" at bounding box center [180, 72] width 49 height 15
click at [622, 295] on button "Next" at bounding box center [748, 372] width 27 height 15
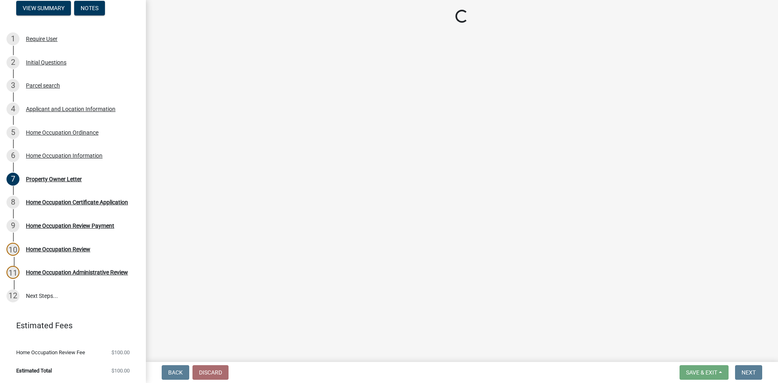
scroll to position [92, 0]
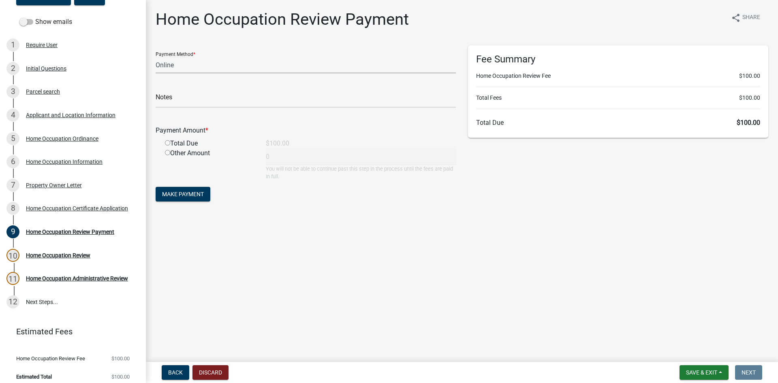
click at [203, 68] on select "Credit Card POS Check Cash Online" at bounding box center [306, 65] width 300 height 17
select select "0: 2"
click at [156, 57] on select "Credit Card POS Check Cash Online" at bounding box center [306, 65] width 300 height 17
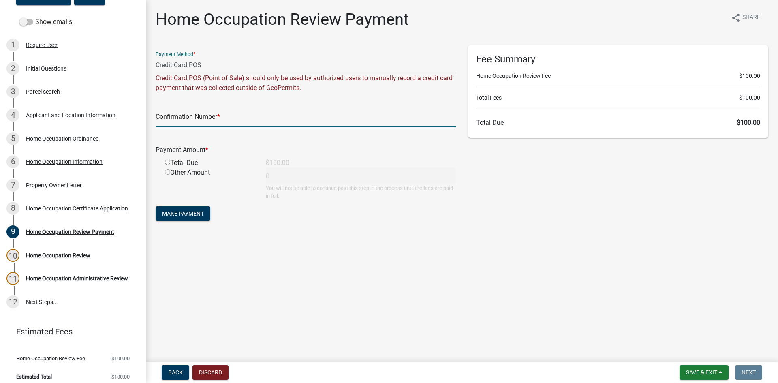
click at [188, 114] on input "text" at bounding box center [306, 119] width 300 height 17
type input "1035286315"
click at [192, 220] on button "Make Payment" at bounding box center [183, 213] width 55 height 15
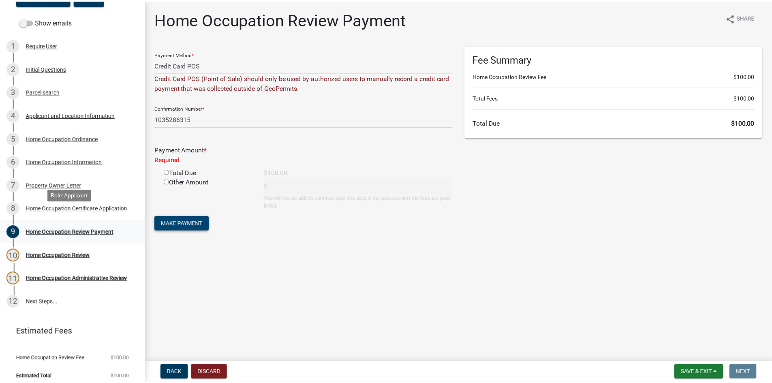
scroll to position [108, 0]
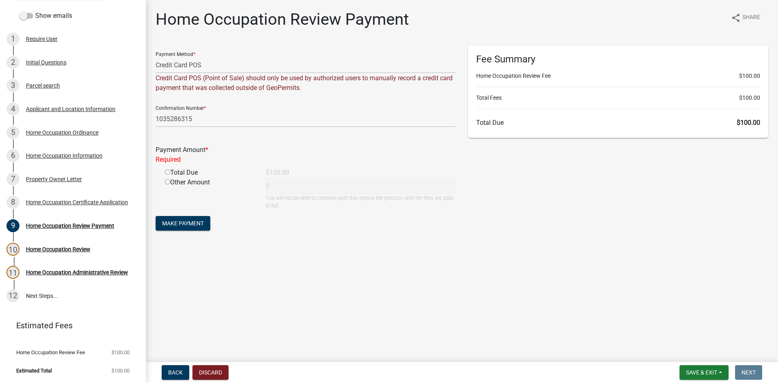
click at [165, 173] on input "radio" at bounding box center [167, 171] width 5 height 5
radio input "true"
type input "100"
click at [185, 211] on span "Make Payment" at bounding box center [183, 213] width 42 height 6
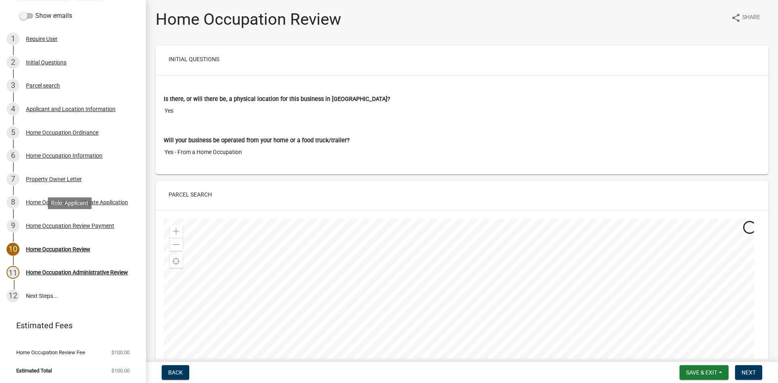
click at [86, 224] on div "Home Occupation Review Payment" at bounding box center [70, 226] width 88 height 6
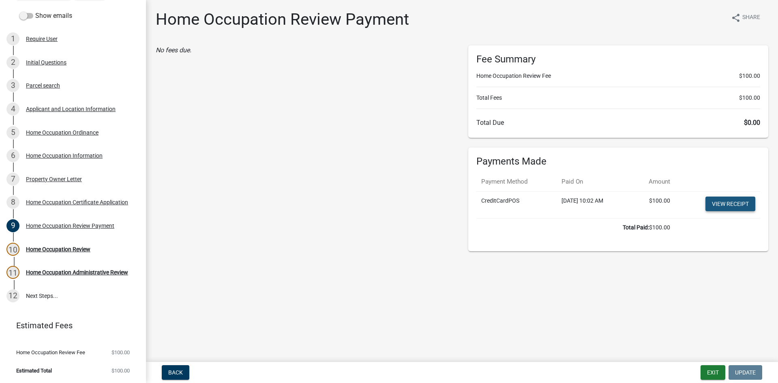
click at [622, 202] on link "View receipt" at bounding box center [730, 204] width 50 height 15
click at [622, 295] on div "Back Exit Update" at bounding box center [461, 372] width 619 height 15
click at [622, 295] on button "Exit" at bounding box center [713, 372] width 25 height 15
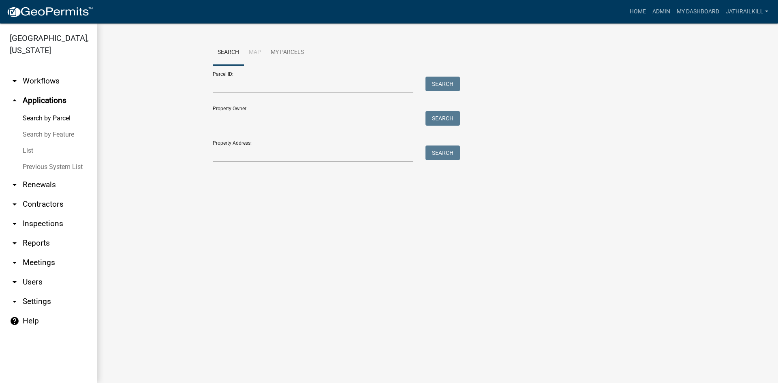
drag, startPoint x: 71, startPoint y: 65, endPoint x: 87, endPoint y: 73, distance: 17.9
click at [71, 71] on link "arrow_drop_down Workflows" at bounding box center [48, 80] width 97 height 19
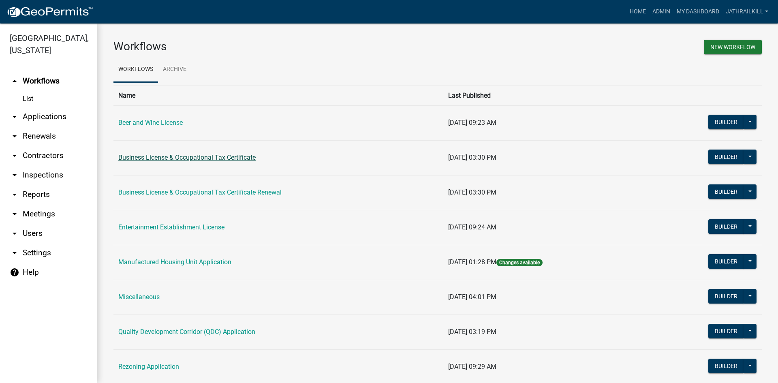
click at [199, 156] on link "Business License & Occupational Tax Certificate" at bounding box center [186, 158] width 137 height 8
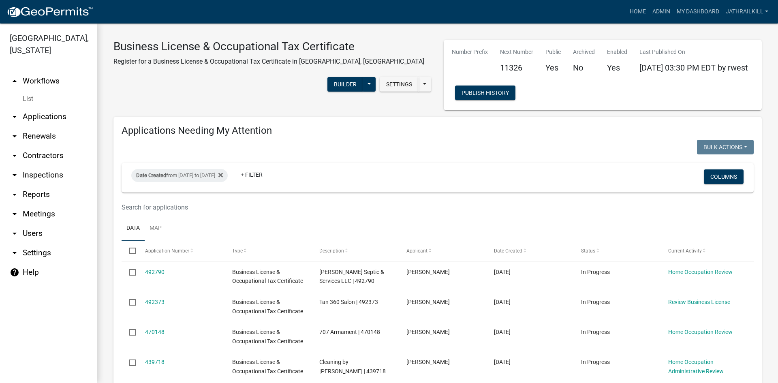
click at [0, 65] on ul "arrow_drop_up Workflows List arrow_drop_down Applications Search by Parcel Sear…" at bounding box center [48, 224] width 97 height 318
click at [45, 71] on link "arrow_drop_up Workflows" at bounding box center [48, 80] width 97 height 19
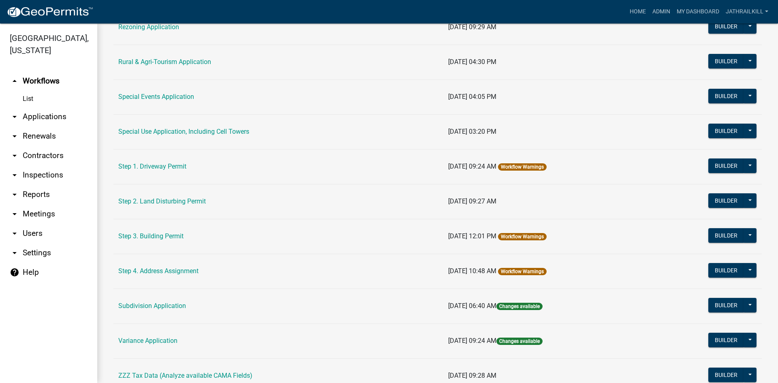
scroll to position [372, 0]
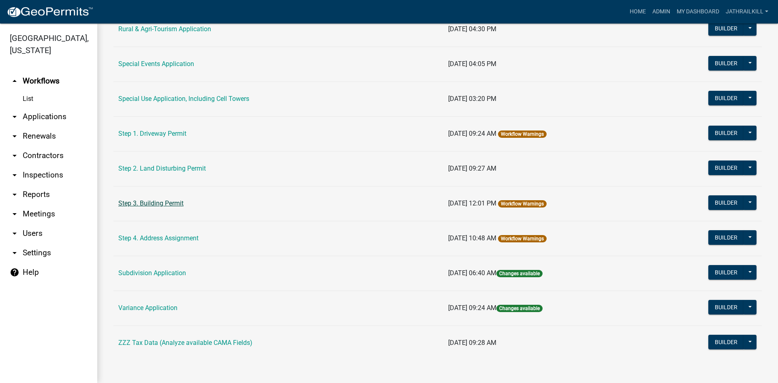
click at [176, 206] on link "Step 3. Building Permit" at bounding box center [150, 203] width 65 height 8
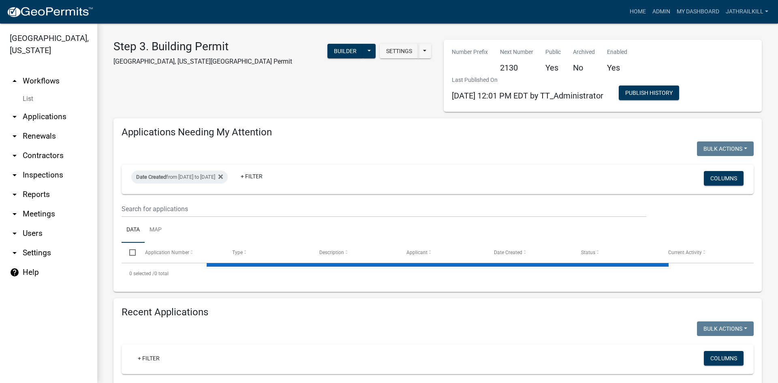
select select "2: 50"
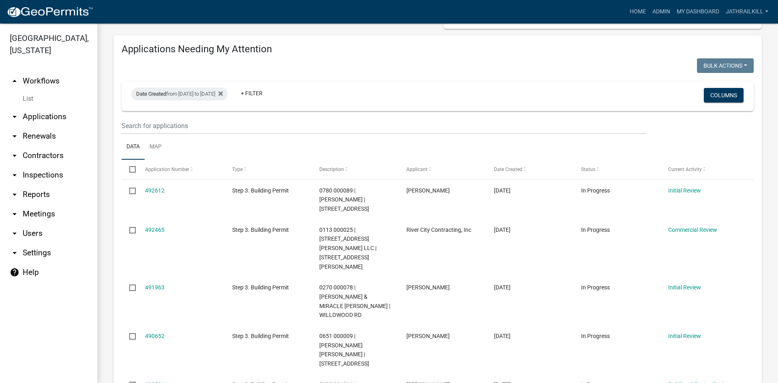
scroll to position [122, 0]
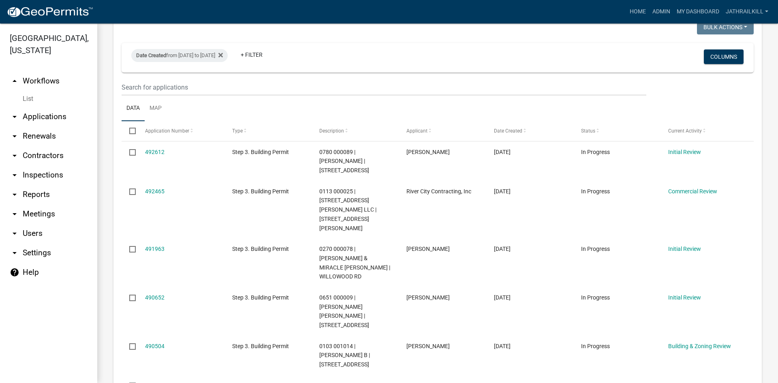
click at [66, 71] on link "arrow_drop_up Workflows" at bounding box center [48, 80] width 97 height 19
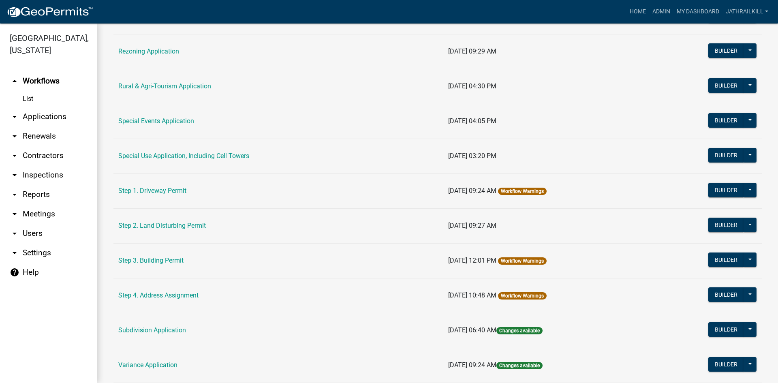
scroll to position [372, 0]
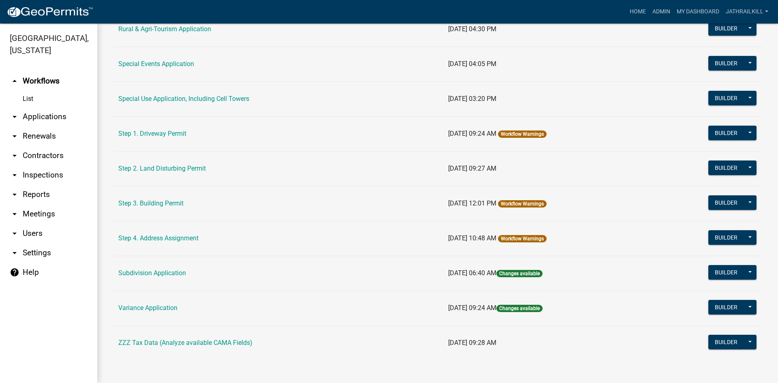
click at [162, 203] on link "Step 3. Building Permit" at bounding box center [150, 203] width 65 height 8
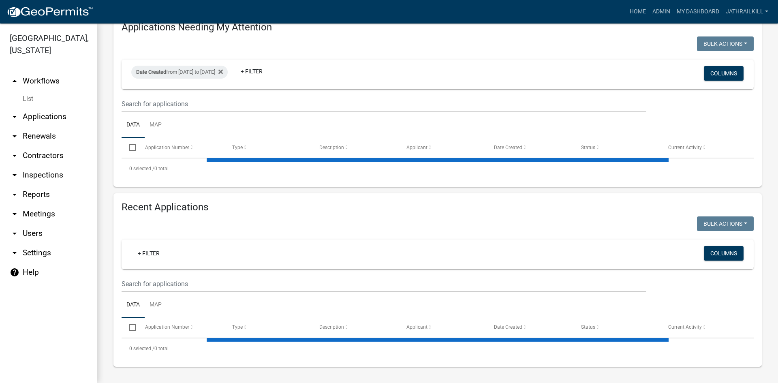
select select "2: 50"
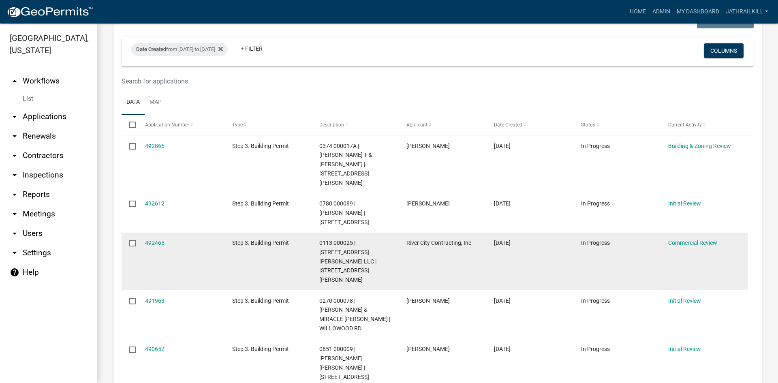
scroll to position [122, 0]
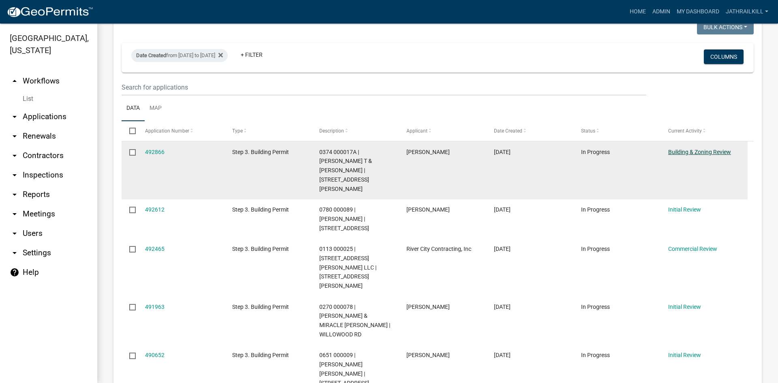
click at [693, 154] on link "Building & Zoning Review" at bounding box center [699, 152] width 63 height 6
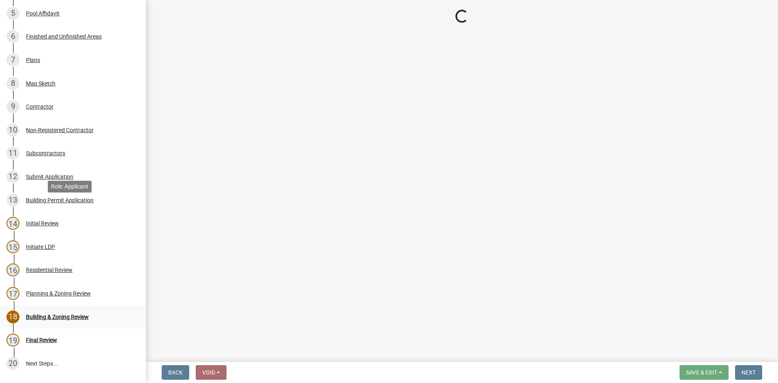
scroll to position [253, 0]
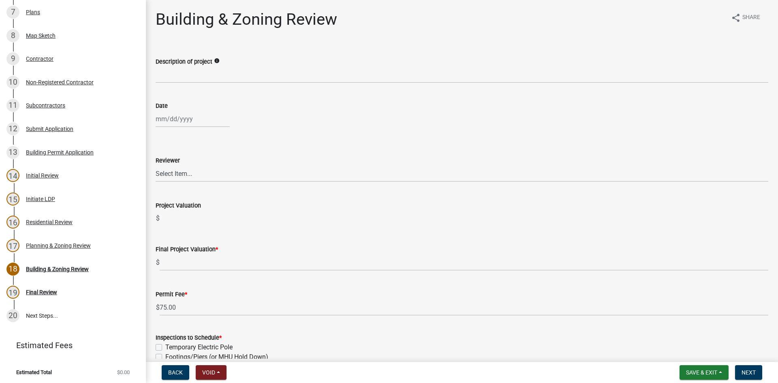
click at [707, 364] on nav "Back Void Withdraw Lock Expire Void Save & Exit Save Save & Exit Next" at bounding box center [462, 372] width 632 height 21
drag, startPoint x: 706, startPoint y: 372, endPoint x: 707, endPoint y: 368, distance: 4.2
click at [705, 371] on span "Save & Exit" at bounding box center [701, 372] width 31 height 6
click at [702, 349] on button "Save & Exit" at bounding box center [696, 351] width 65 height 19
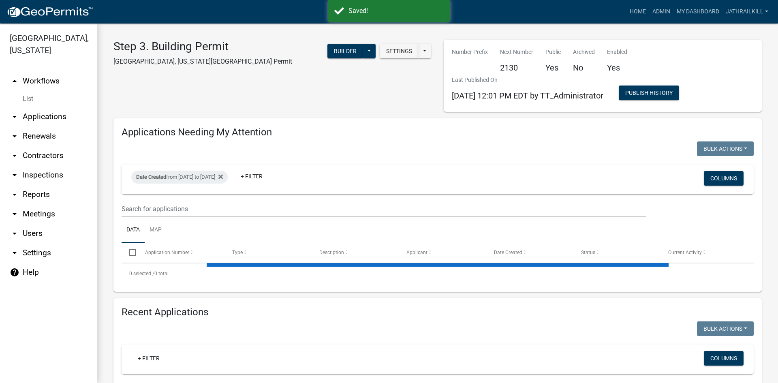
select select "2: 50"
